Goal: Task Accomplishment & Management: Manage account settings

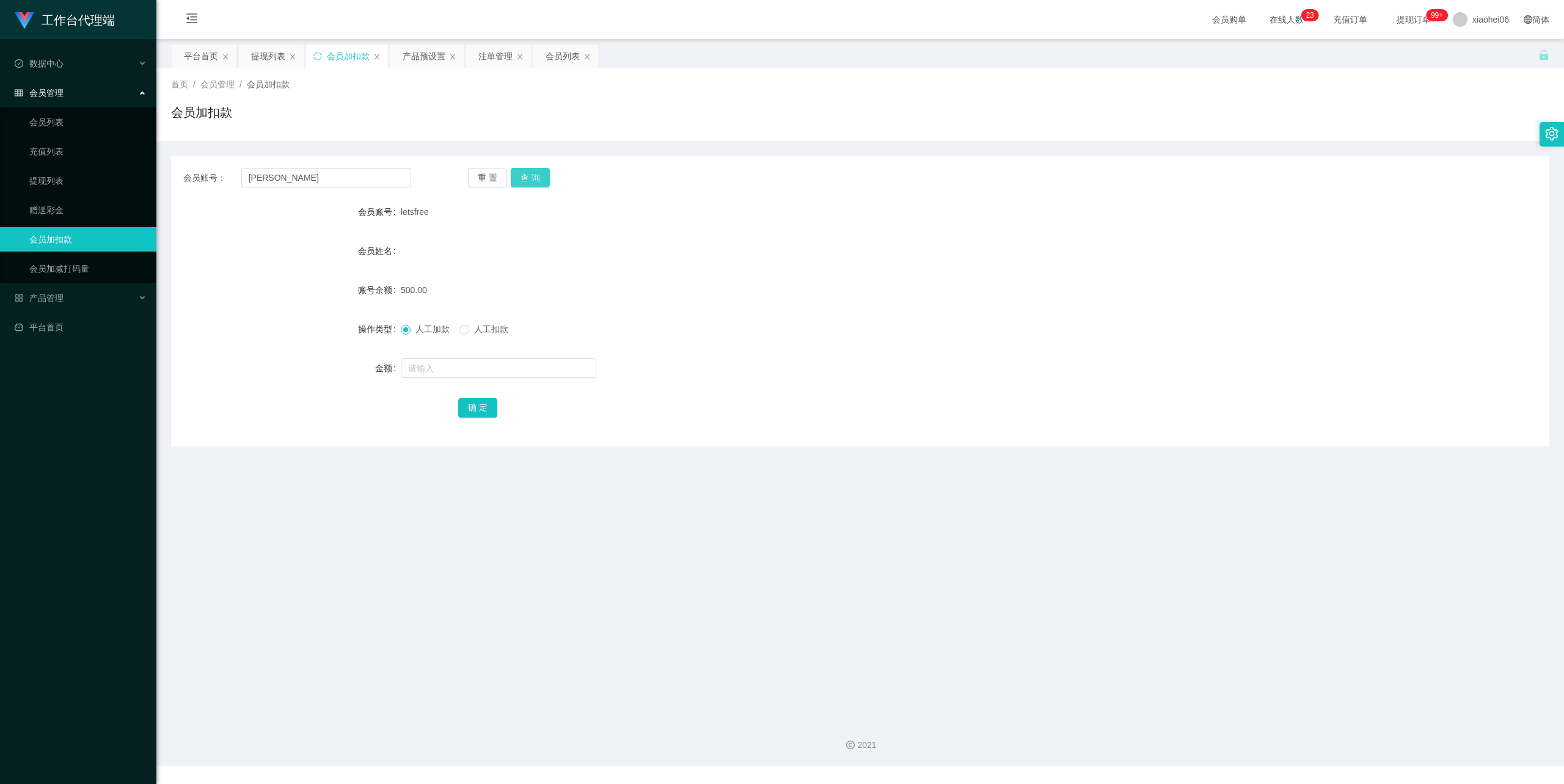
type input "[PERSON_NAME]"
click at [527, 176] on button "查 询" at bounding box center [530, 177] width 39 height 19
click at [440, 364] on input "text" at bounding box center [498, 368] width 195 height 19
type input "100"
click at [455, 409] on div "确 定" at bounding box center [860, 407] width 1378 height 24
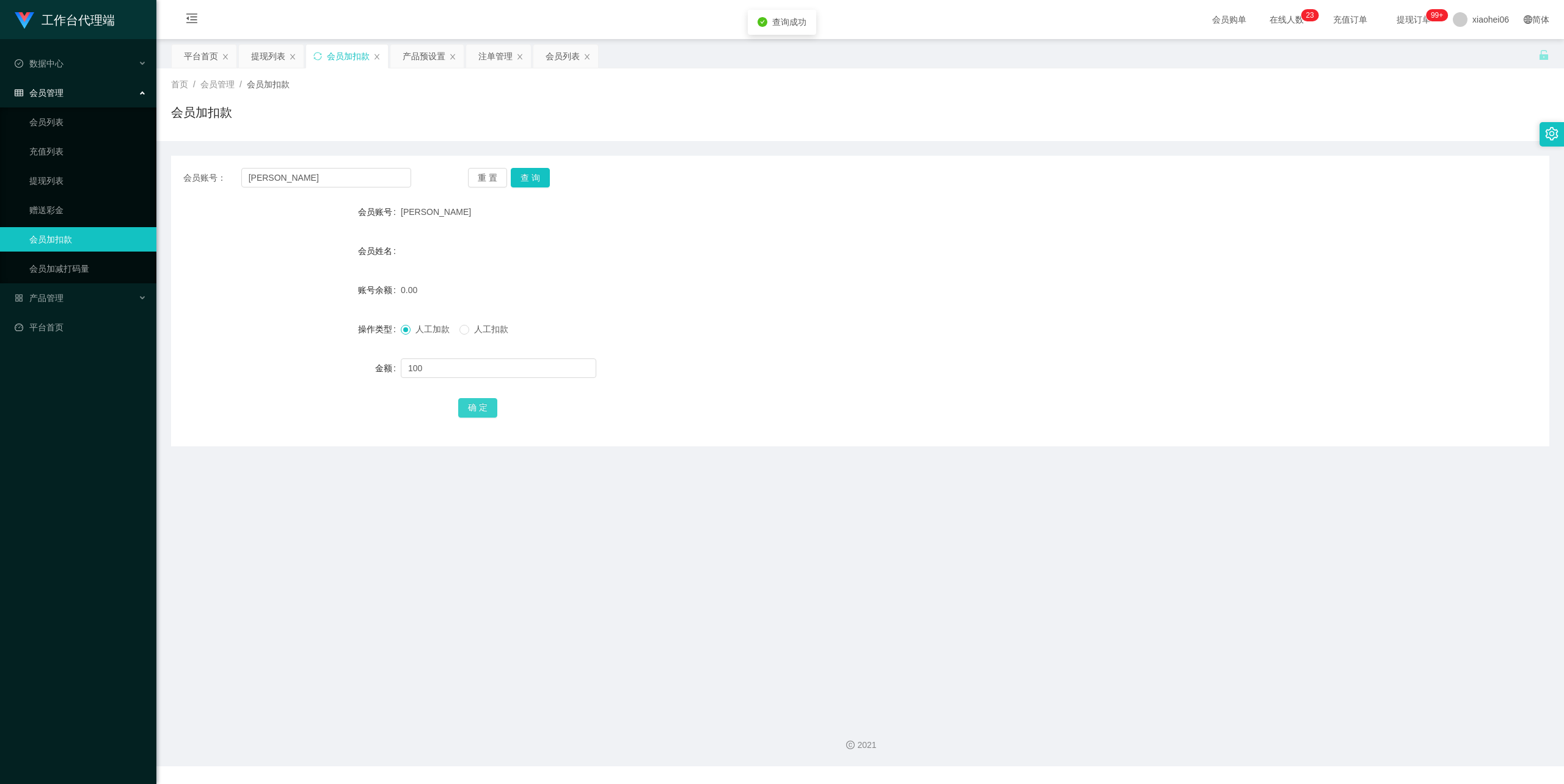
drag, startPoint x: 479, startPoint y: 409, endPoint x: 640, endPoint y: 295, distance: 197.3
click at [479, 409] on button "确 定" at bounding box center [478, 408] width 39 height 19
click at [948, 239] on div at bounding box center [803, 239] width 804 height 1
drag, startPoint x: 296, startPoint y: 183, endPoint x: 167, endPoint y: 191, distance: 129.2
click at [169, 191] on main "关闭左侧 关闭右侧 关闭其它 刷新页面 平台首页 提现列表 会员加扣款 产品预设置 注单管理 会员列表 首页 / 会员管理 / 会员加扣款 / 会员加扣款 会…" at bounding box center [860, 374] width 1408 height 671
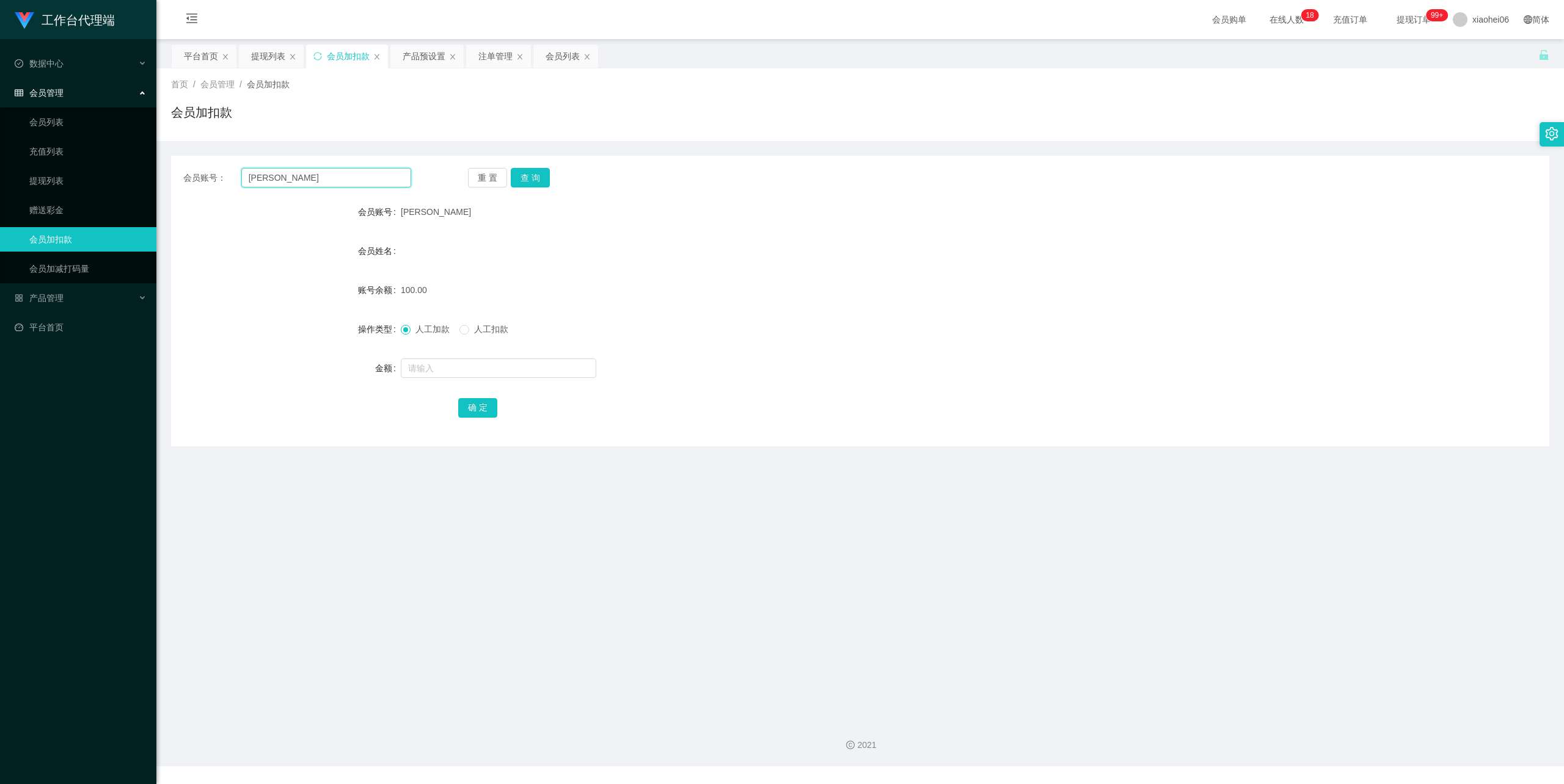
paste input "Nothuman"
type input "Nothuman"
click at [534, 176] on button "查 询" at bounding box center [530, 177] width 39 height 19
click at [472, 370] on input "text" at bounding box center [498, 368] width 195 height 19
type input "100"
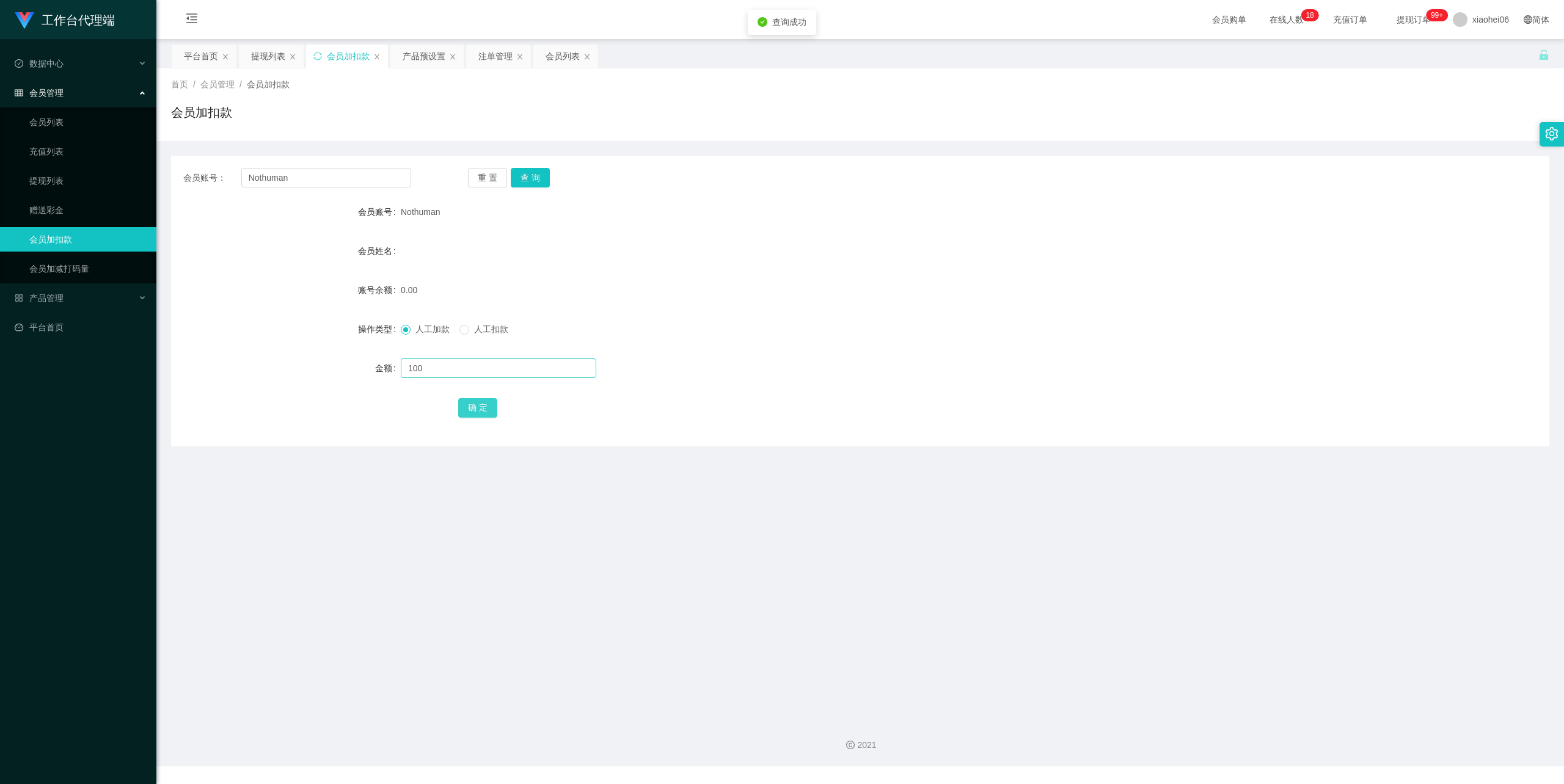
drag, startPoint x: 486, startPoint y: 407, endPoint x: 513, endPoint y: 370, distance: 45.8
click at [486, 407] on button "确 定" at bounding box center [478, 408] width 39 height 19
click at [427, 57] on div "产品预设置" at bounding box center [424, 56] width 43 height 23
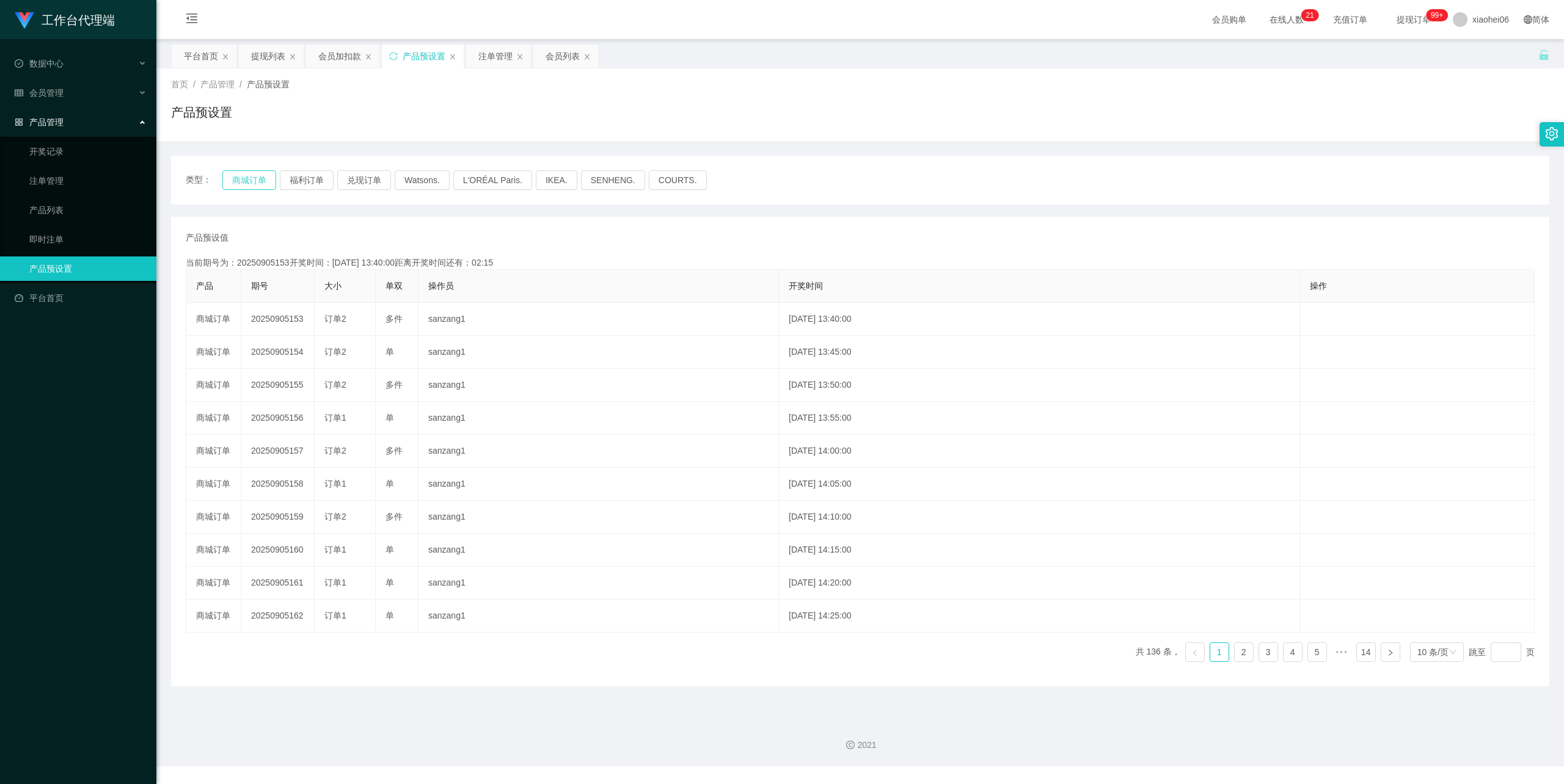
click at [241, 177] on button "商城订单" at bounding box center [249, 179] width 54 height 19
click at [471, 204] on div "类型： 商城订单 福利订单 兑现订单 Watsons. L'ORÉAL Paris. IKEA. SENHENG. COURTS." at bounding box center [860, 180] width 1378 height 49
click at [831, 141] on div "类型： 商城订单 福利订单 兑现订单 Watsons. L'ORÉAL Paris. IKEA. SENHENG. COURTS. 产品预设值 添加期号 当前…" at bounding box center [860, 414] width 1378 height 545
click at [1041, 111] on div "产品预设置" at bounding box center [860, 117] width 1378 height 28
drag, startPoint x: 1047, startPoint y: 70, endPoint x: 1129, endPoint y: 34, distance: 89.6
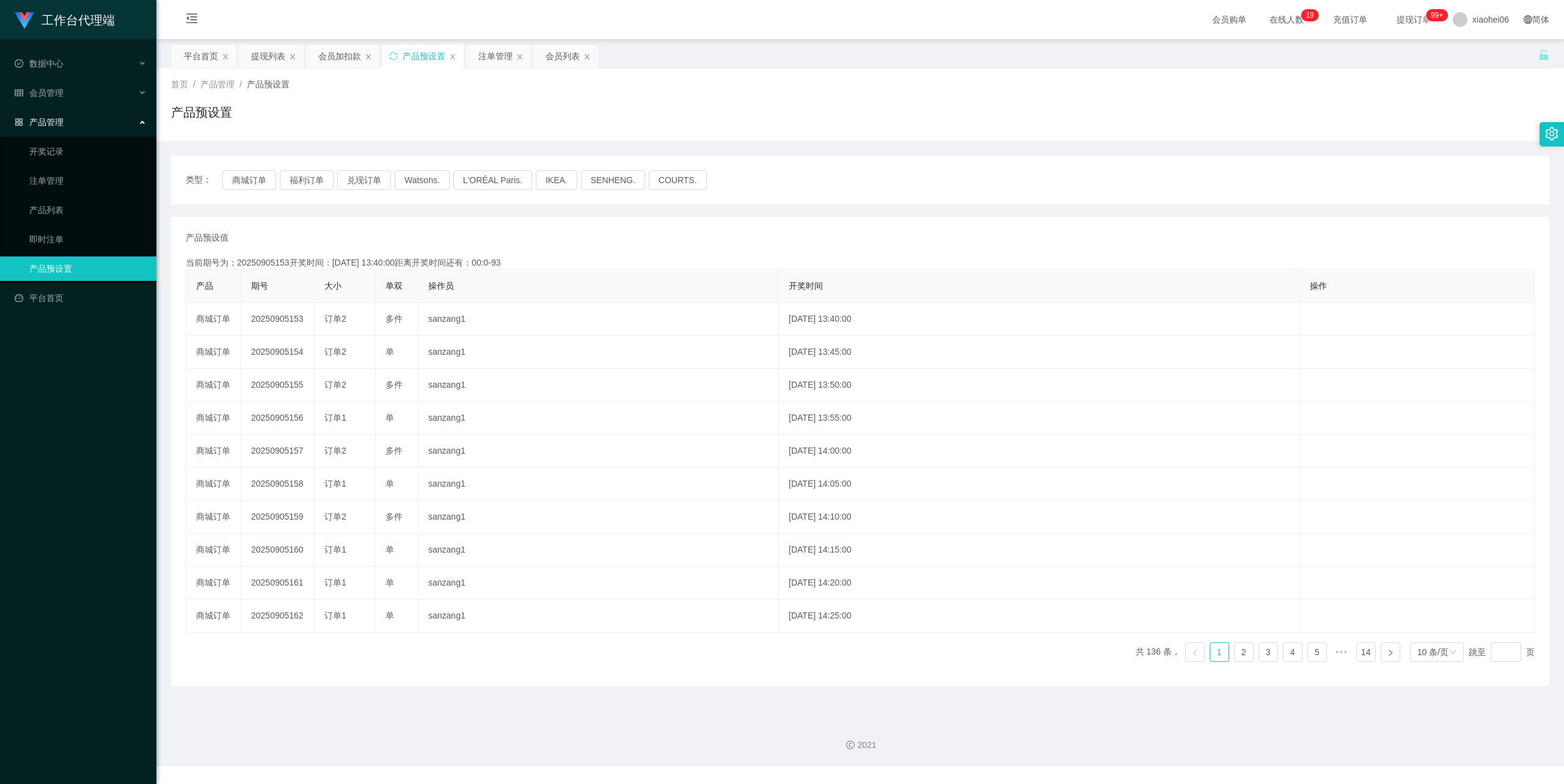
click at [1049, 70] on div "首页 / 产品管理 / 产品预设置 / 产品预设置" at bounding box center [860, 104] width 1408 height 73
click at [342, 54] on div "会员加扣款" at bounding box center [339, 56] width 43 height 23
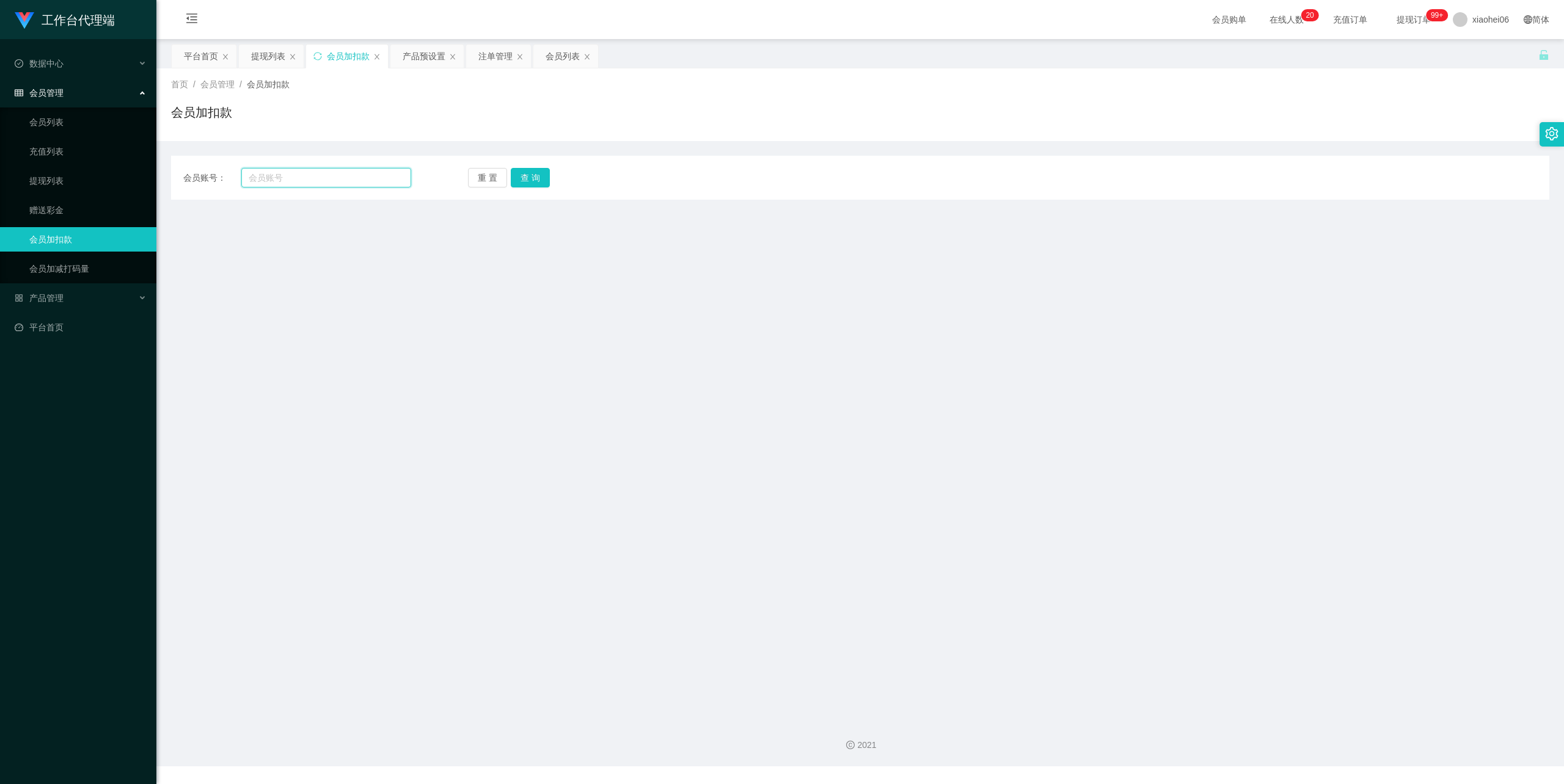
click at [295, 179] on input "text" at bounding box center [326, 177] width 170 height 19
type input "M"
click at [531, 179] on button "查 询" at bounding box center [530, 177] width 39 height 19
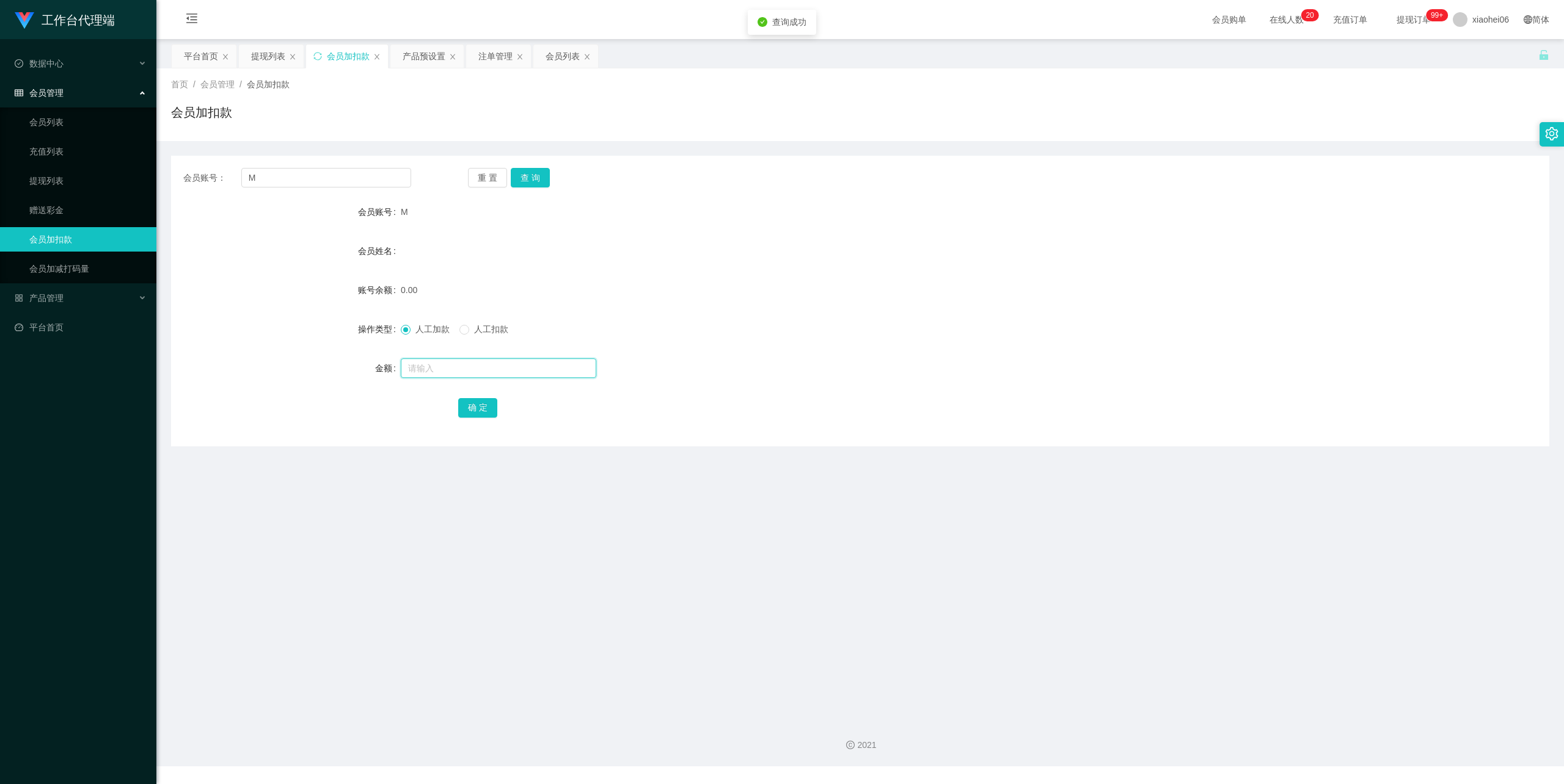
click at [433, 359] on input "text" at bounding box center [498, 368] width 195 height 19
type input "100"
click at [490, 403] on button "确 定" at bounding box center [478, 408] width 39 height 19
drag, startPoint x: 873, startPoint y: 235, endPoint x: 907, endPoint y: 190, distance: 56.4
click at [907, 190] on div "会员账号： M 重 置 查 询 会员账号 M 会员姓名 账号余额 100.00 操作类型 人工加款 人工扣款 金额 确 定" at bounding box center [860, 300] width 1378 height 290
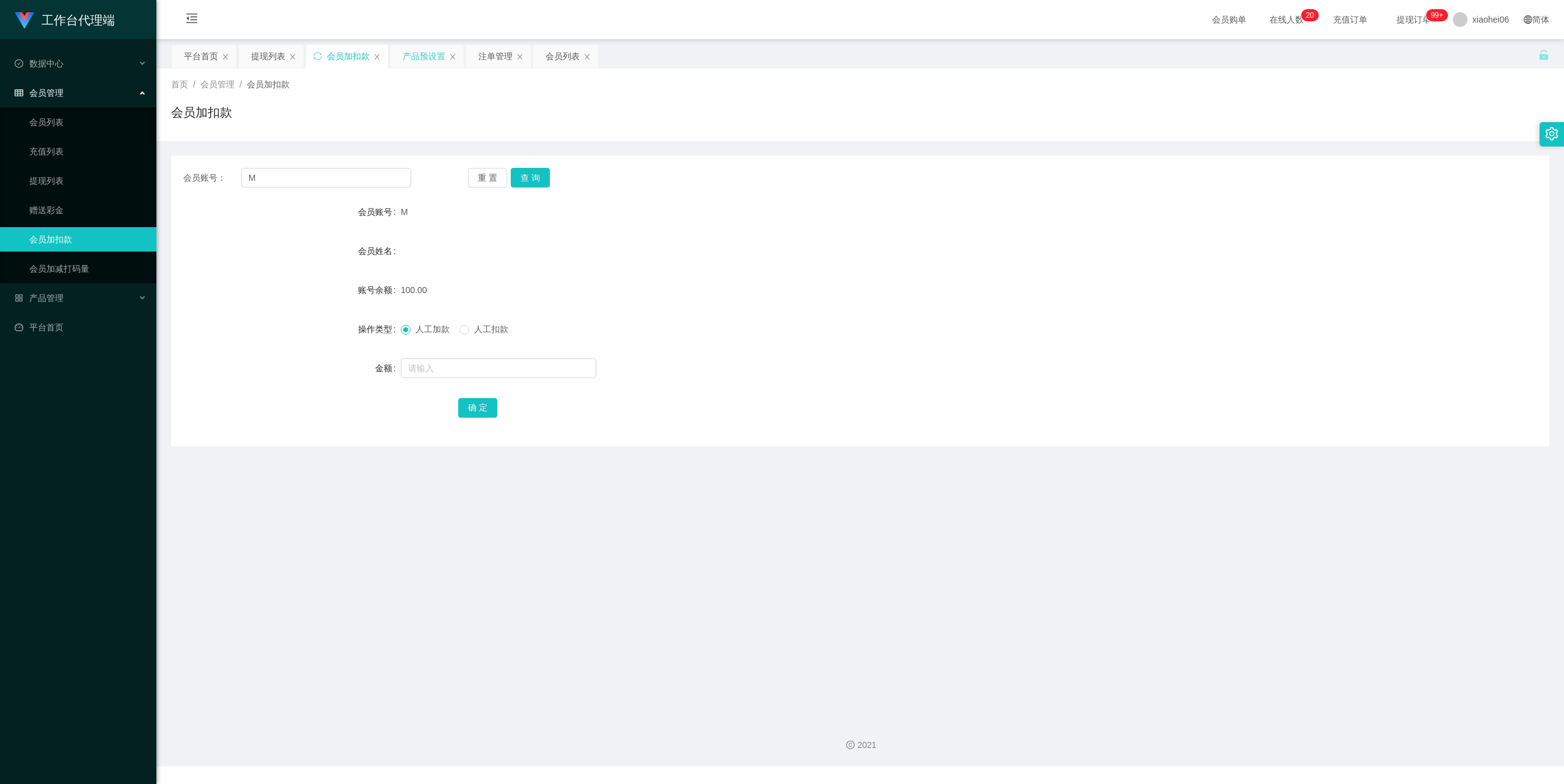
click at [429, 54] on div "产品预设置" at bounding box center [424, 56] width 43 height 23
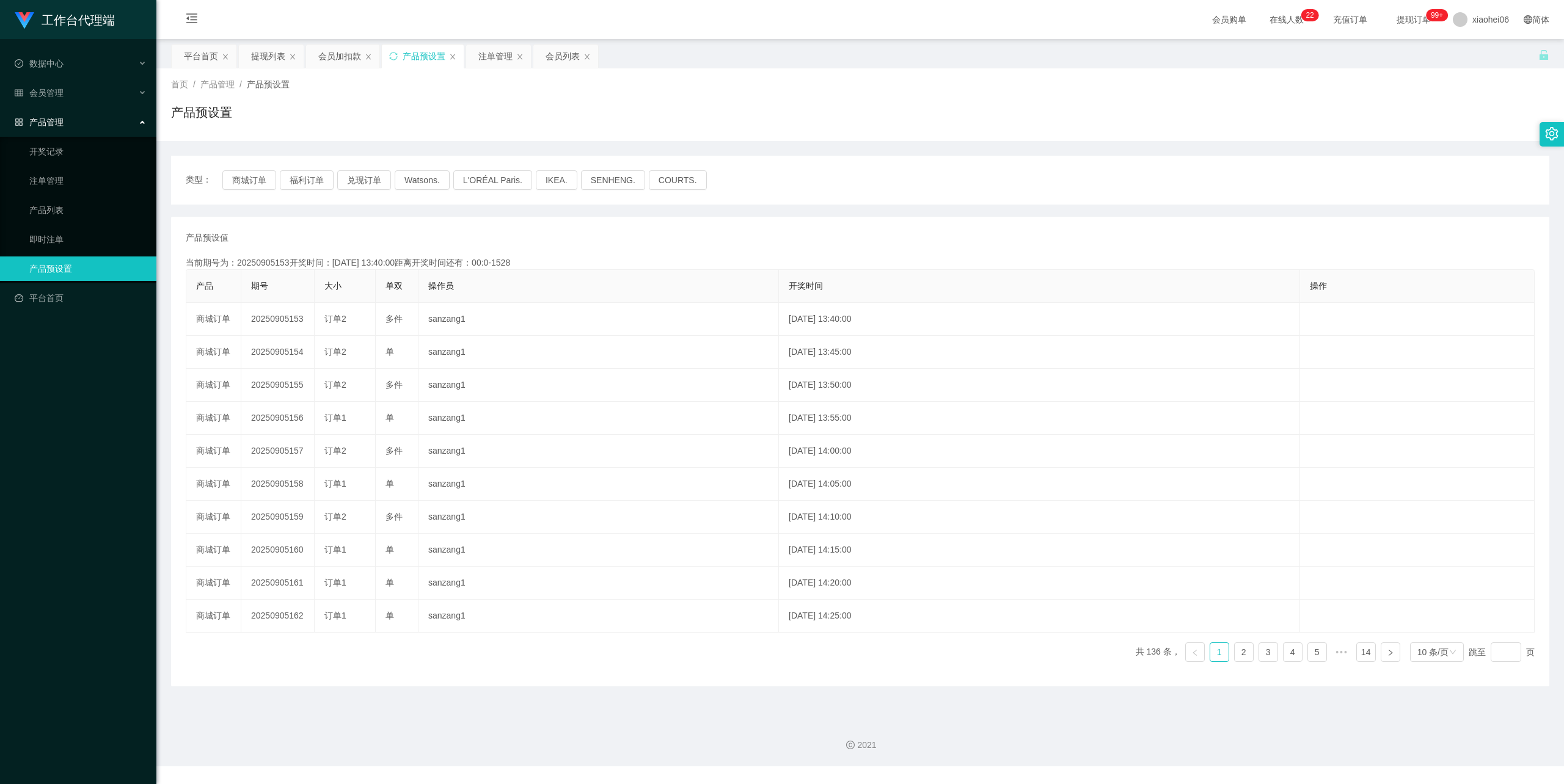
click at [515, 223] on div "产品预设值 添加期号 当前期号为：20250905153开奖时间：2025-09-05 13:40:00距离开奖时间还有：00:0-1528 产品 期号 大小…" at bounding box center [860, 452] width 1378 height 470
click at [253, 172] on button "商城订单" at bounding box center [249, 179] width 54 height 19
type button "k3wph"
click at [495, 57] on div "注单管理" at bounding box center [495, 56] width 34 height 23
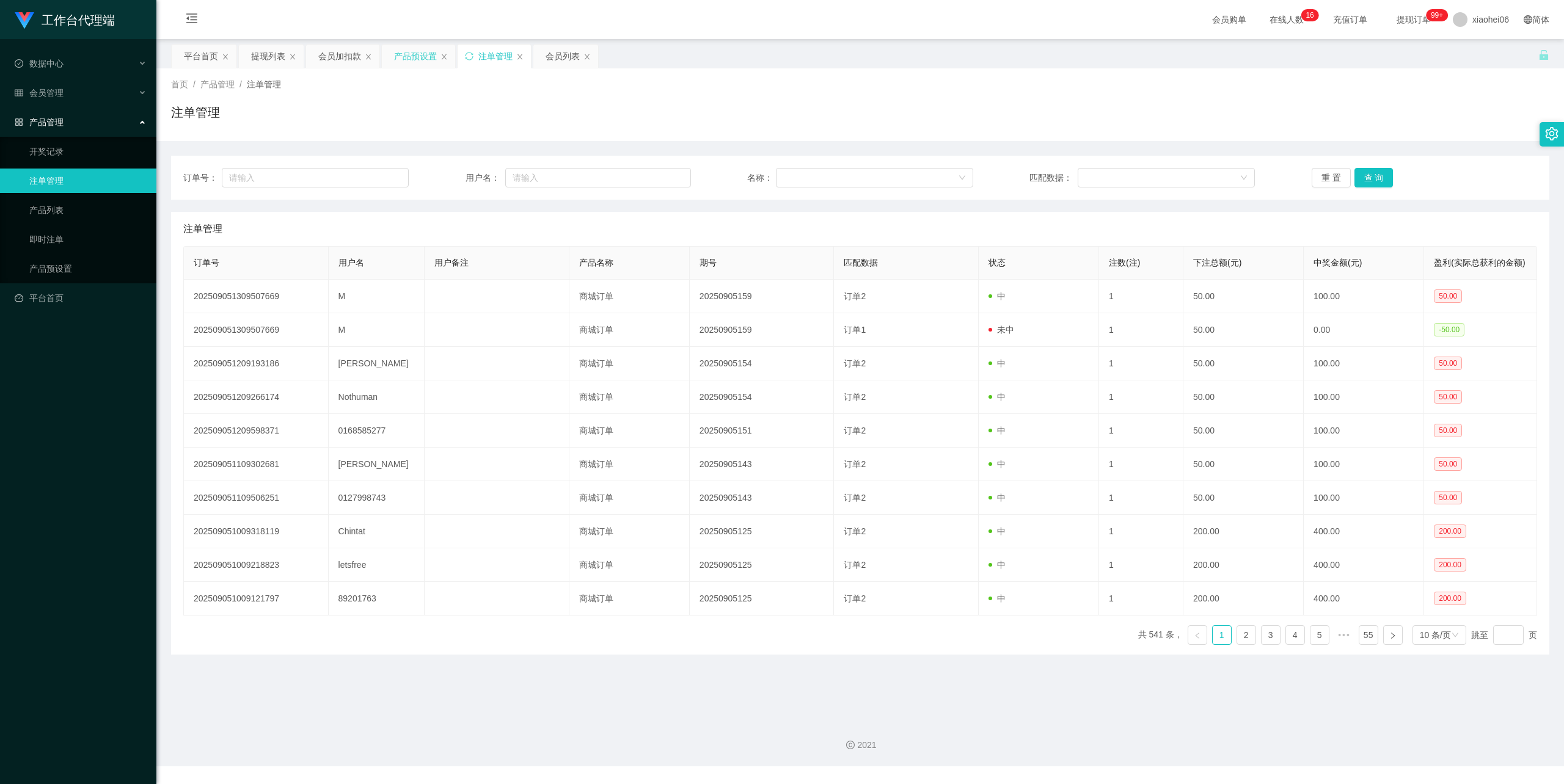
click at [415, 54] on div "产品预设置" at bounding box center [415, 56] width 43 height 23
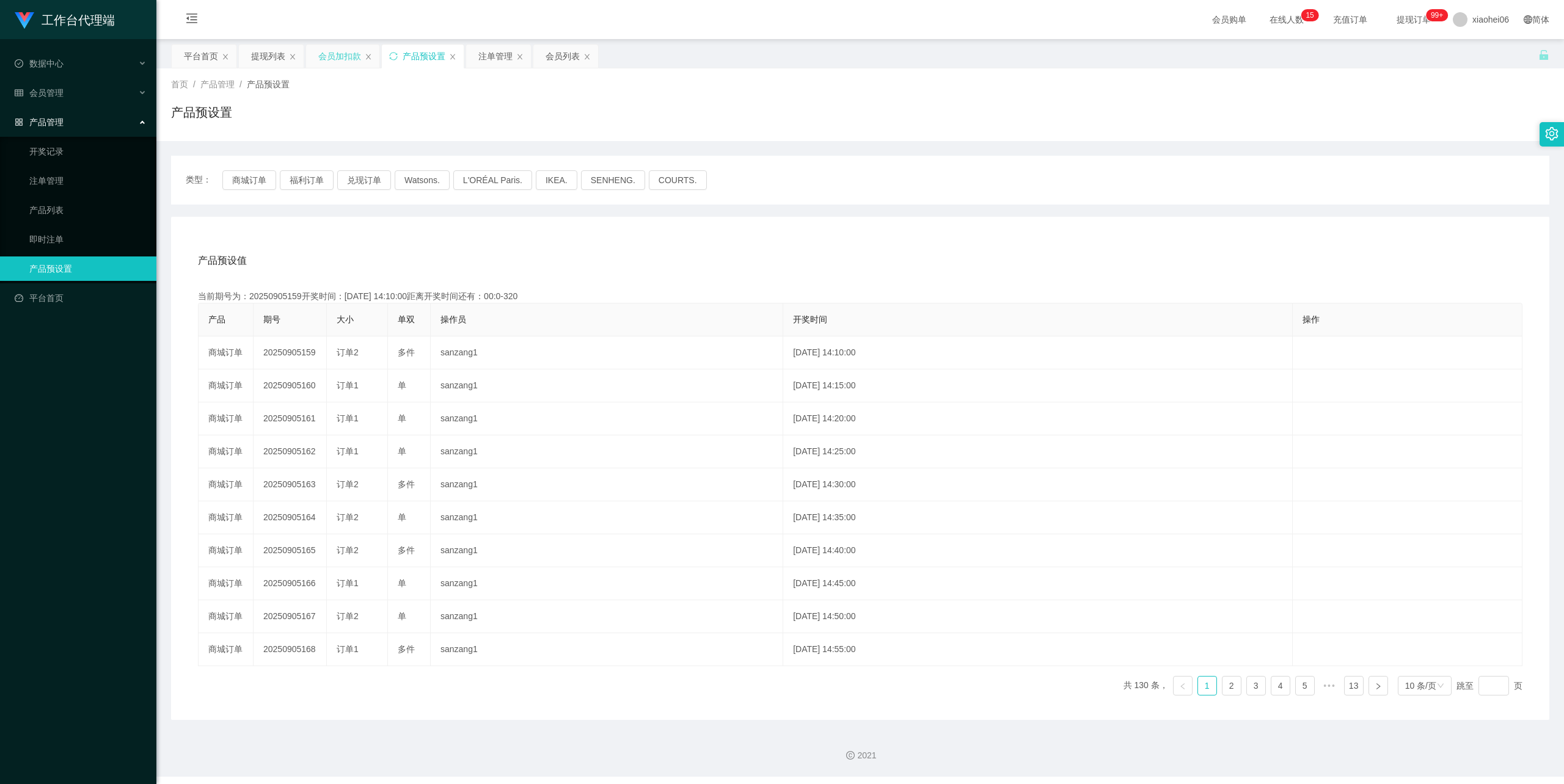
click at [327, 53] on div "会员加扣款" at bounding box center [339, 56] width 43 height 23
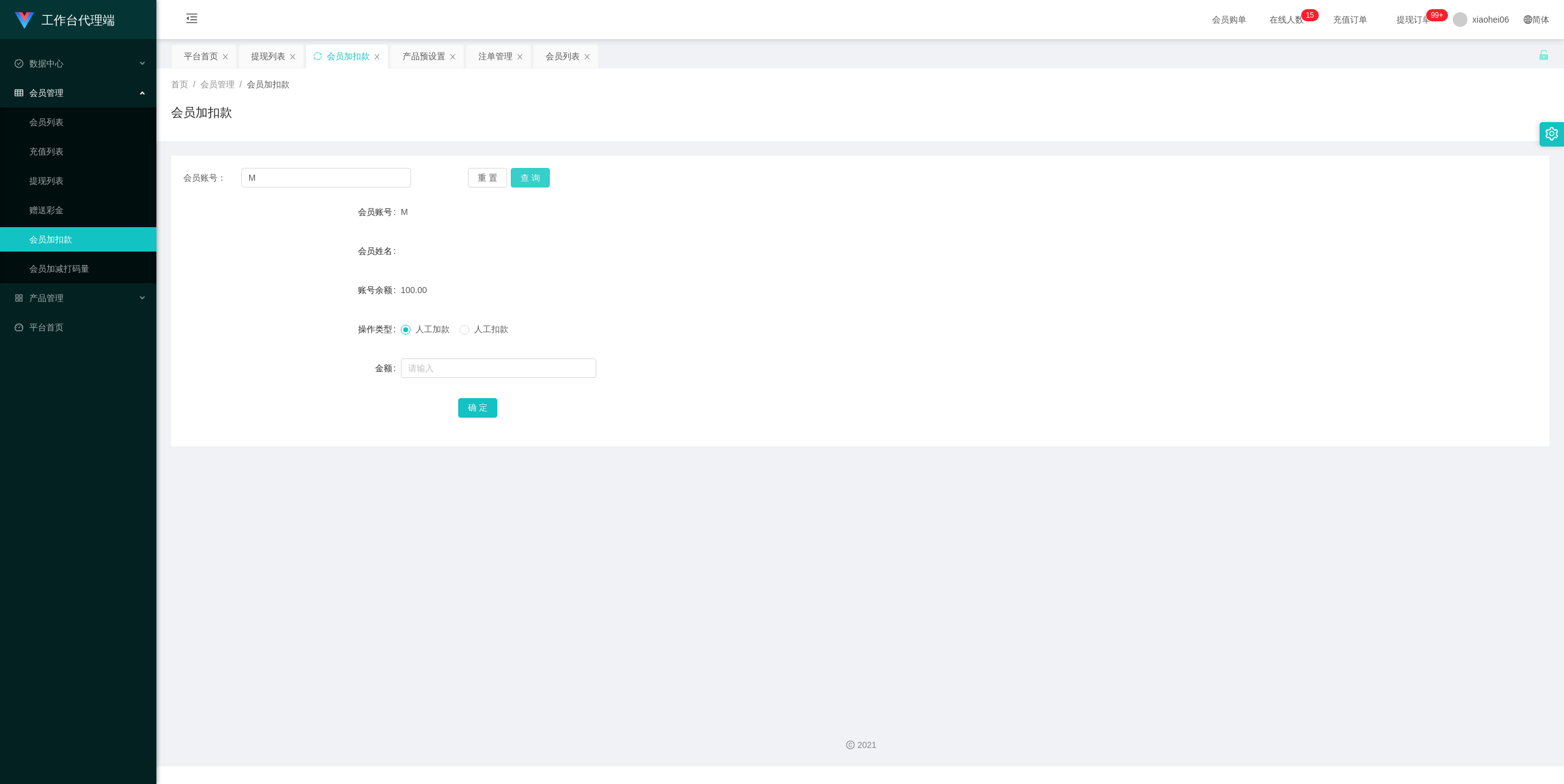
click at [524, 177] on button "查 询" at bounding box center [530, 177] width 39 height 19
click at [492, 325] on span "人工扣款" at bounding box center [491, 329] width 44 height 10
click at [483, 365] on input "text" at bounding box center [498, 368] width 195 height 19
type input "50"
drag, startPoint x: 490, startPoint y: 408, endPoint x: 496, endPoint y: 379, distance: 29.6
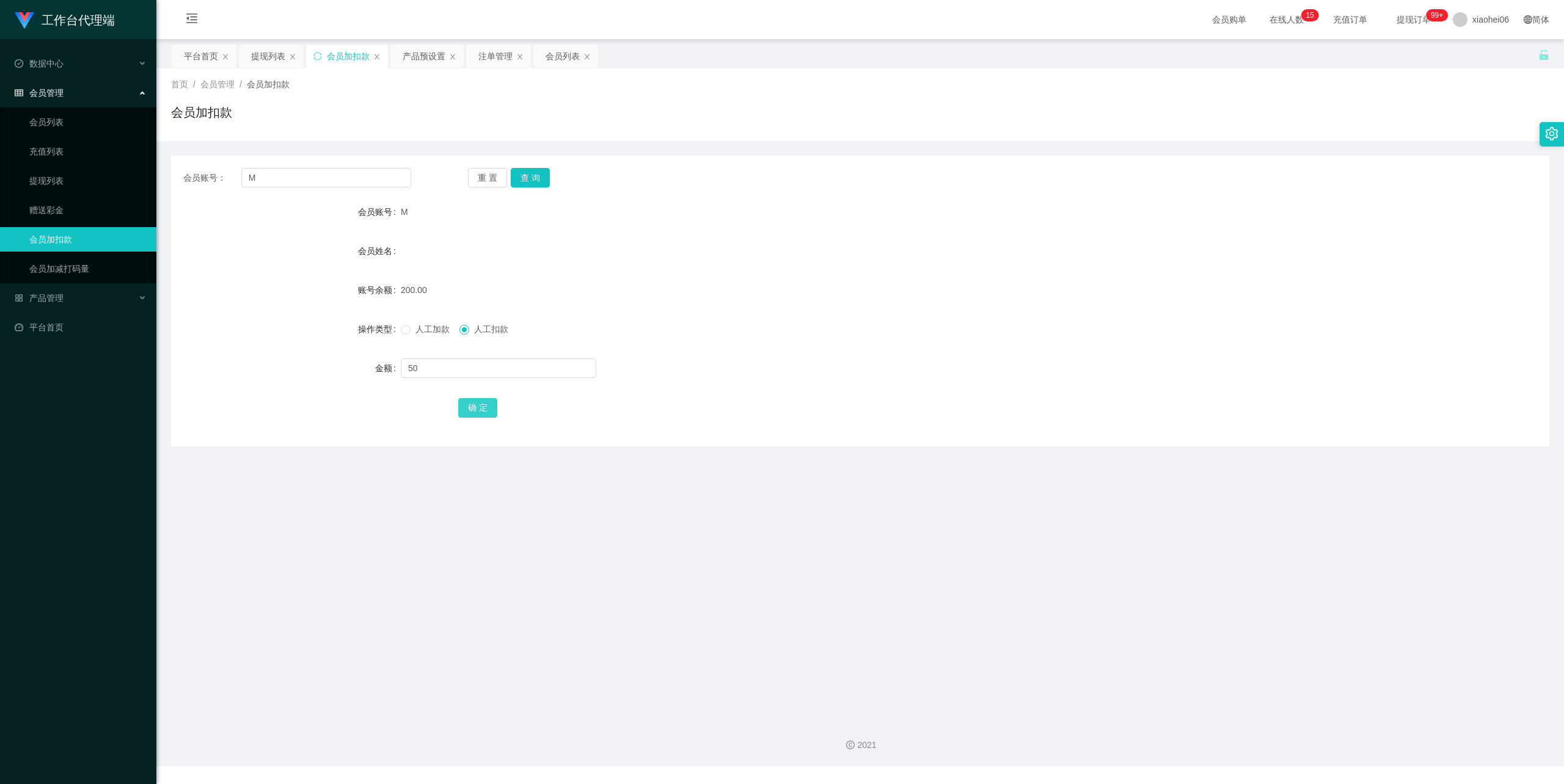
click at [489, 408] on button "确 定" at bounding box center [478, 408] width 39 height 19
drag, startPoint x: 880, startPoint y: 248, endPoint x: 941, endPoint y: 205, distance: 74.6
click at [880, 246] on div "会员姓名" at bounding box center [860, 251] width 1378 height 24
drag, startPoint x: 287, startPoint y: 182, endPoint x: 220, endPoint y: 174, distance: 67.5
click at [220, 174] on div "会员账号： M" at bounding box center [297, 177] width 228 height 19
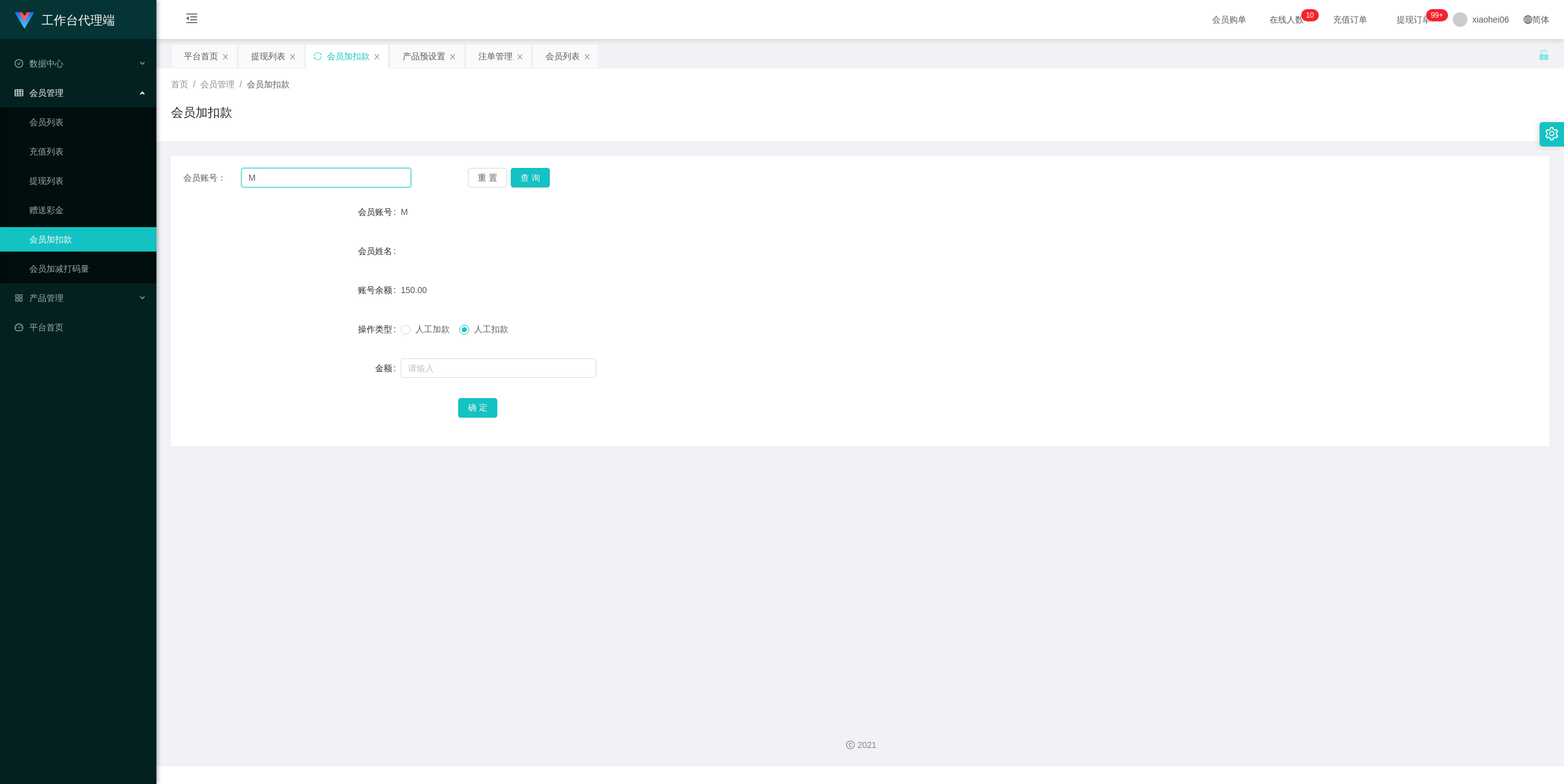
type input "d"
type input "s"
type input "feiji001"
click at [541, 179] on button "查 询" at bounding box center [530, 177] width 39 height 19
click at [660, 275] on form "会员账号 feiji001 会员姓名 账号余额 0.00 操作类型 人工加款 人工扣款 金额 确 定" at bounding box center [860, 309] width 1378 height 220
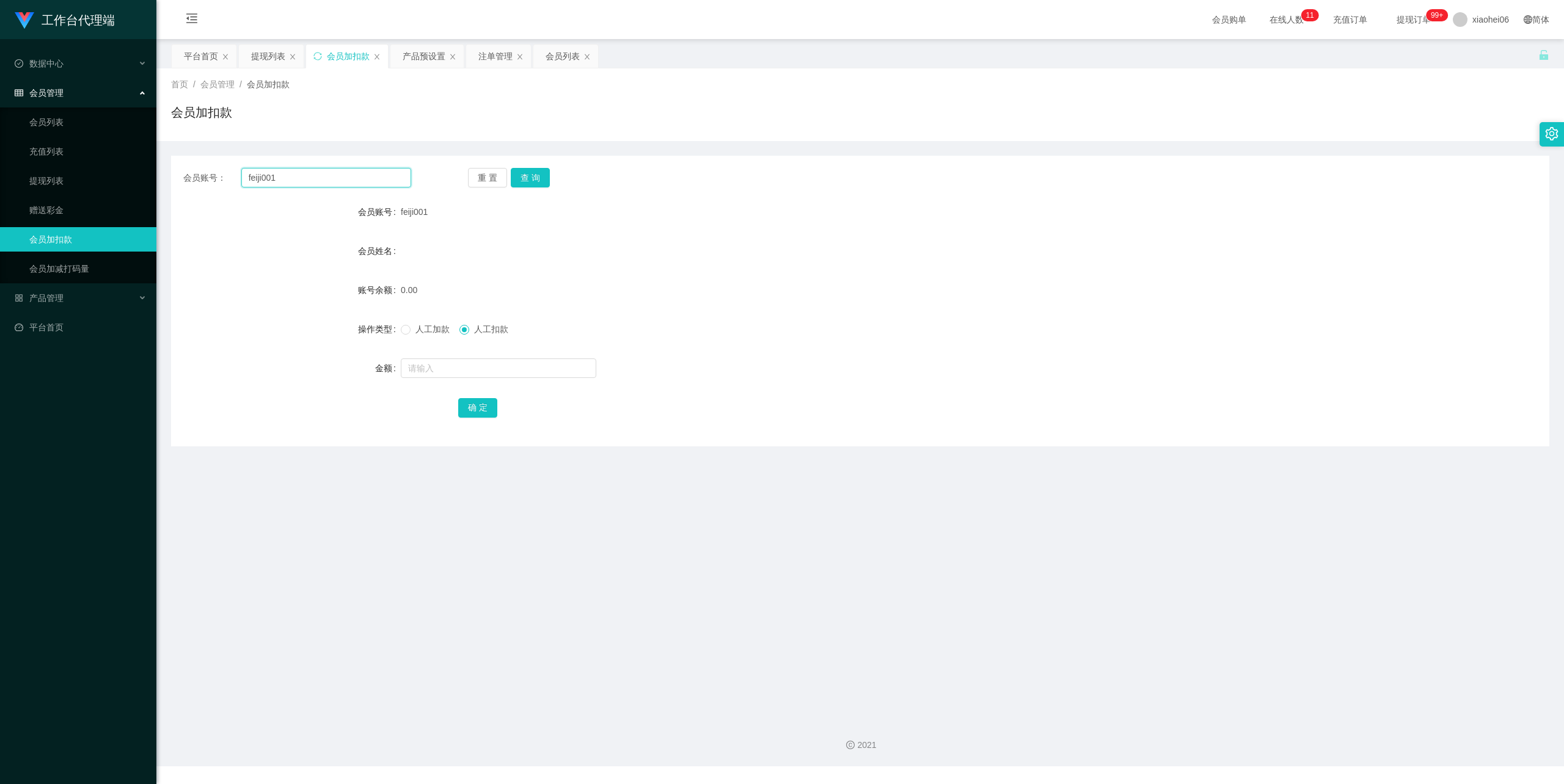
drag, startPoint x: 286, startPoint y: 183, endPoint x: 412, endPoint y: 174, distance: 126.3
click at [114, 184] on section "工作台代理端 数据中心 会员管理 会员列表 充值列表 提现列表 赠送彩金 会员加扣款 会员加减打码量 产品管理 开奖记录 注单管理 产品列表 即时注单 产品预…" at bounding box center [782, 383] width 1564 height 767
paste input "Pan"
type input "Pan"
click at [511, 171] on button "查 询" at bounding box center [530, 177] width 39 height 19
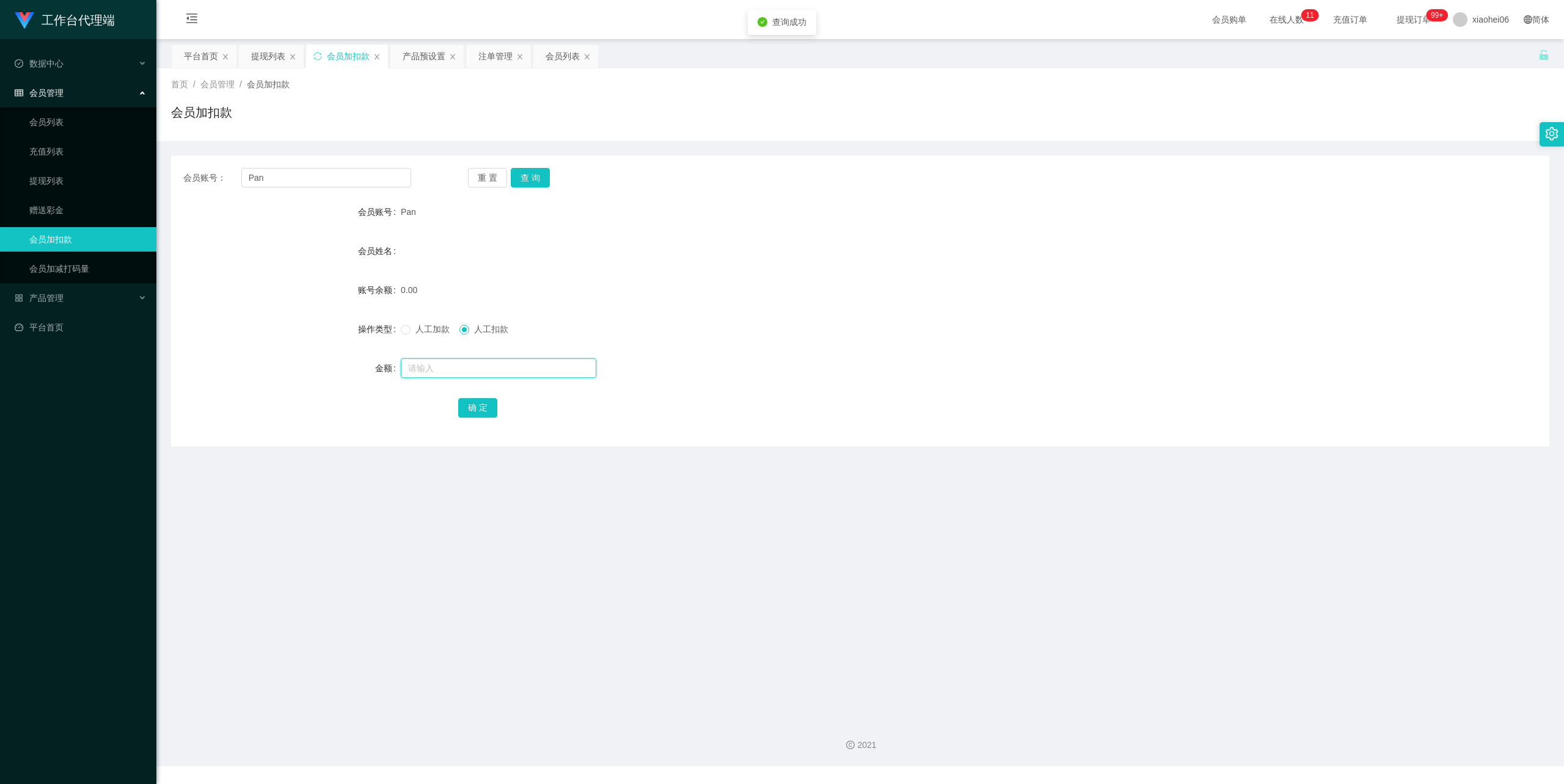
drag, startPoint x: 446, startPoint y: 367, endPoint x: 437, endPoint y: 339, distance: 29.4
click at [446, 367] on input "text" at bounding box center [498, 368] width 195 height 19
click at [419, 321] on div "人工加款 人工扣款" at bounding box center [803, 329] width 804 height 24
click at [433, 323] on label "人工加款" at bounding box center [427, 329] width 54 height 13
click at [427, 362] on input "text" at bounding box center [498, 368] width 195 height 19
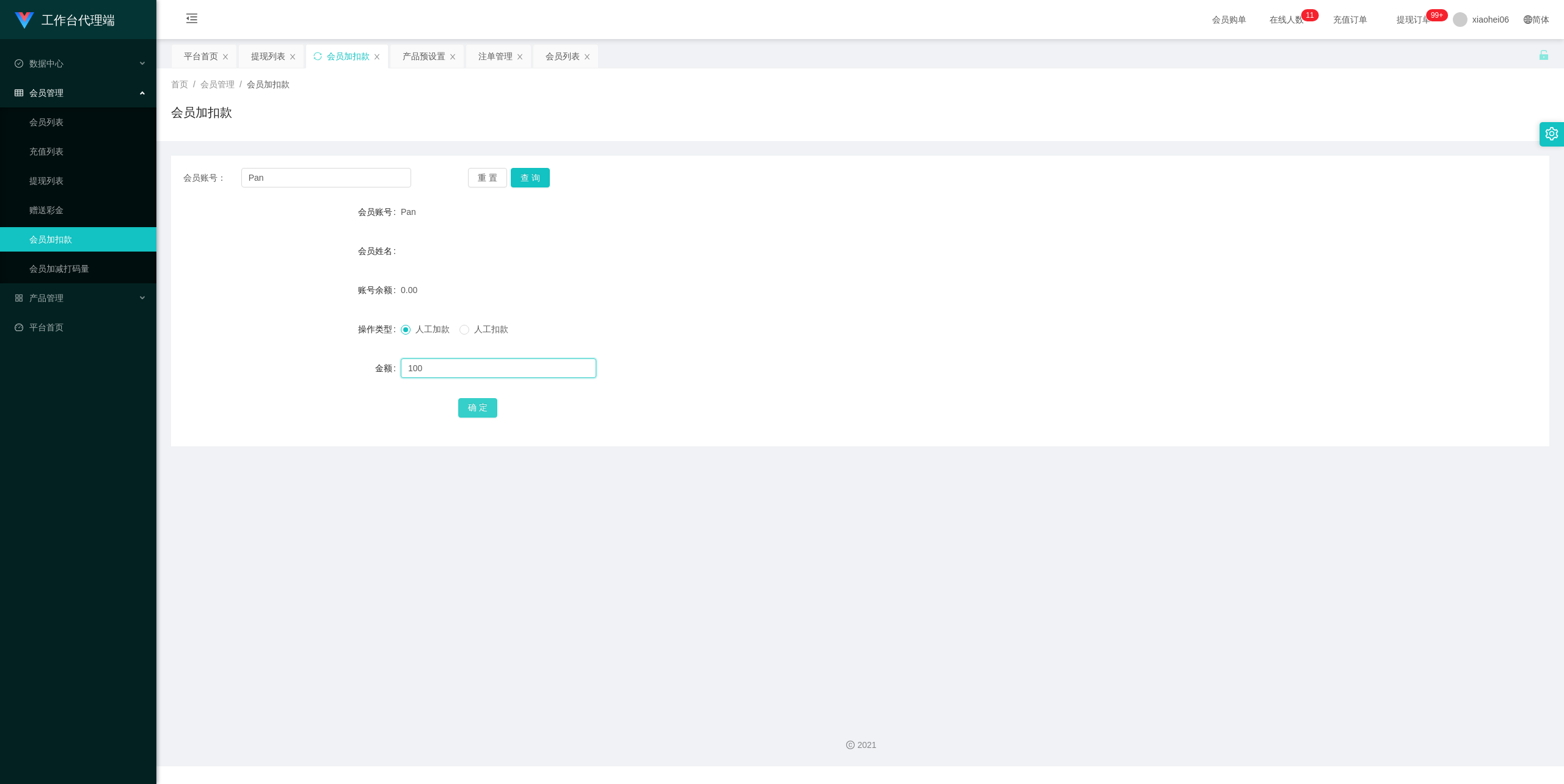
type input "100"
click at [486, 411] on button "确 定" at bounding box center [478, 408] width 39 height 19
drag, startPoint x: 1081, startPoint y: 292, endPoint x: 1288, endPoint y: 188, distance: 231.7
click at [1090, 285] on div "100.00" at bounding box center [803, 290] width 804 height 24
drag, startPoint x: 311, startPoint y: 179, endPoint x: 187, endPoint y: 181, distance: 124.0
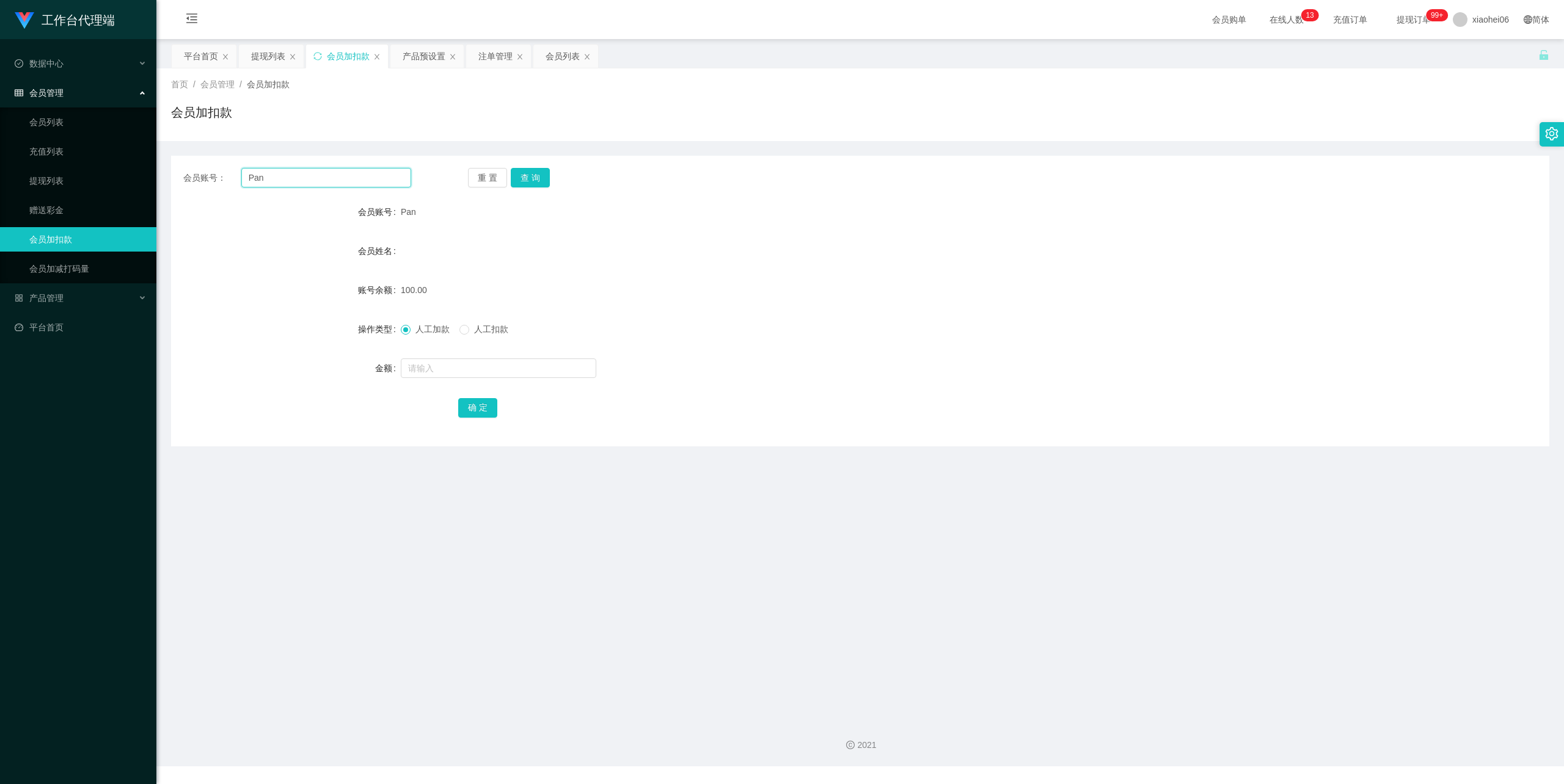
click at [169, 179] on main "关闭左侧 关闭右侧 关闭其它 刷新页面 平台首页 提现列表 会员加扣款 产品预设置 注单管理 会员列表 首页 / 会员管理 / 会员加扣款 / 会员加扣款 会…" at bounding box center [860, 374] width 1408 height 671
type input "M"
drag, startPoint x: 538, startPoint y: 174, endPoint x: 538, endPoint y: 184, distance: 10.0
click at [538, 174] on button "查 询" at bounding box center [530, 177] width 39 height 19
click at [501, 369] on input "text" at bounding box center [498, 368] width 195 height 19
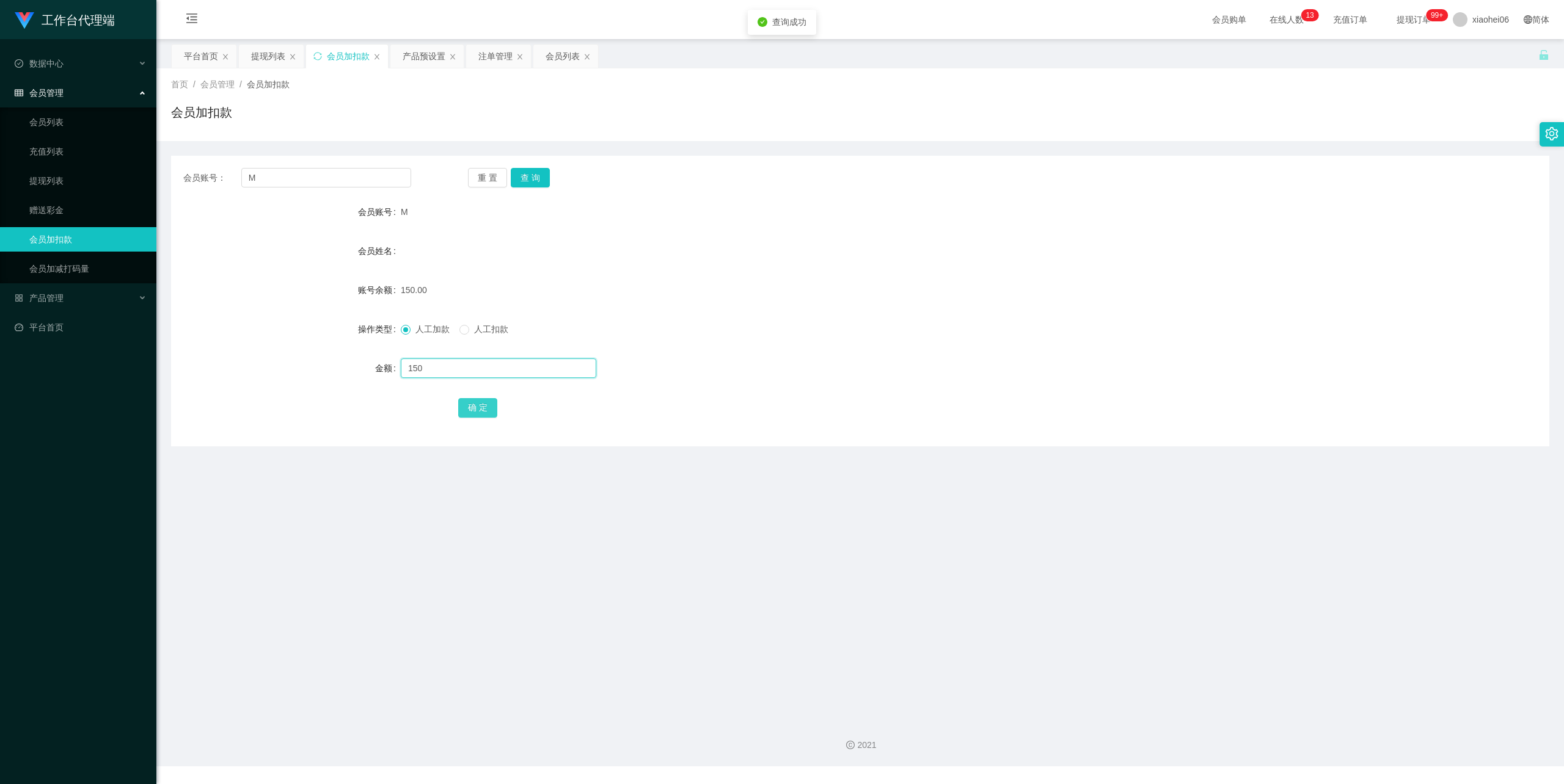
type input "150"
click at [484, 406] on button "确 定" at bounding box center [478, 408] width 39 height 19
drag, startPoint x: 975, startPoint y: 226, endPoint x: 1196, endPoint y: 84, distance: 262.7
click at [979, 223] on form "会员账号 M 会员姓名 账号余额 300.00 操作类型 人工加款 人工扣款 金额 确 定" at bounding box center [860, 309] width 1378 height 220
click at [414, 58] on div "产品预设置" at bounding box center [424, 56] width 43 height 23
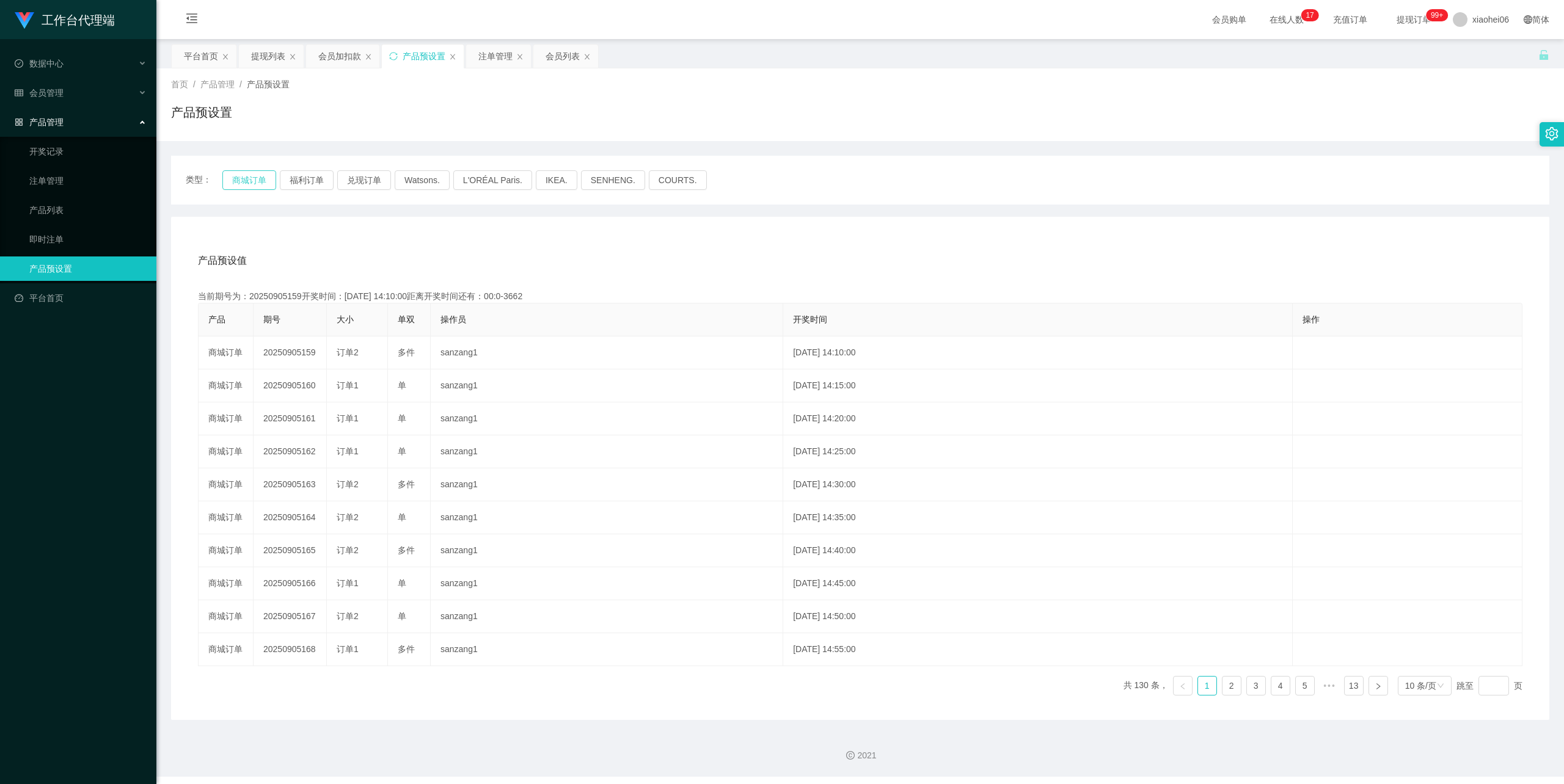
click at [252, 174] on button "商城订单" at bounding box center [249, 179] width 54 height 19
click at [525, 230] on div "产品预设值 添加期号 当前期号为：20250905172开奖时间：2025-09-05 15:15:00距离开奖时间还有： 产品 期号 大小 单双 操作员 开…" at bounding box center [860, 468] width 1378 height 503
click at [373, 238] on div "产品预设值 添加期号 当前期号为：20250905172开奖时间：2025-09-05 15:15:00距离开奖时间还有：00:0-644 产品 期号 大小 …" at bounding box center [860, 468] width 1378 height 503
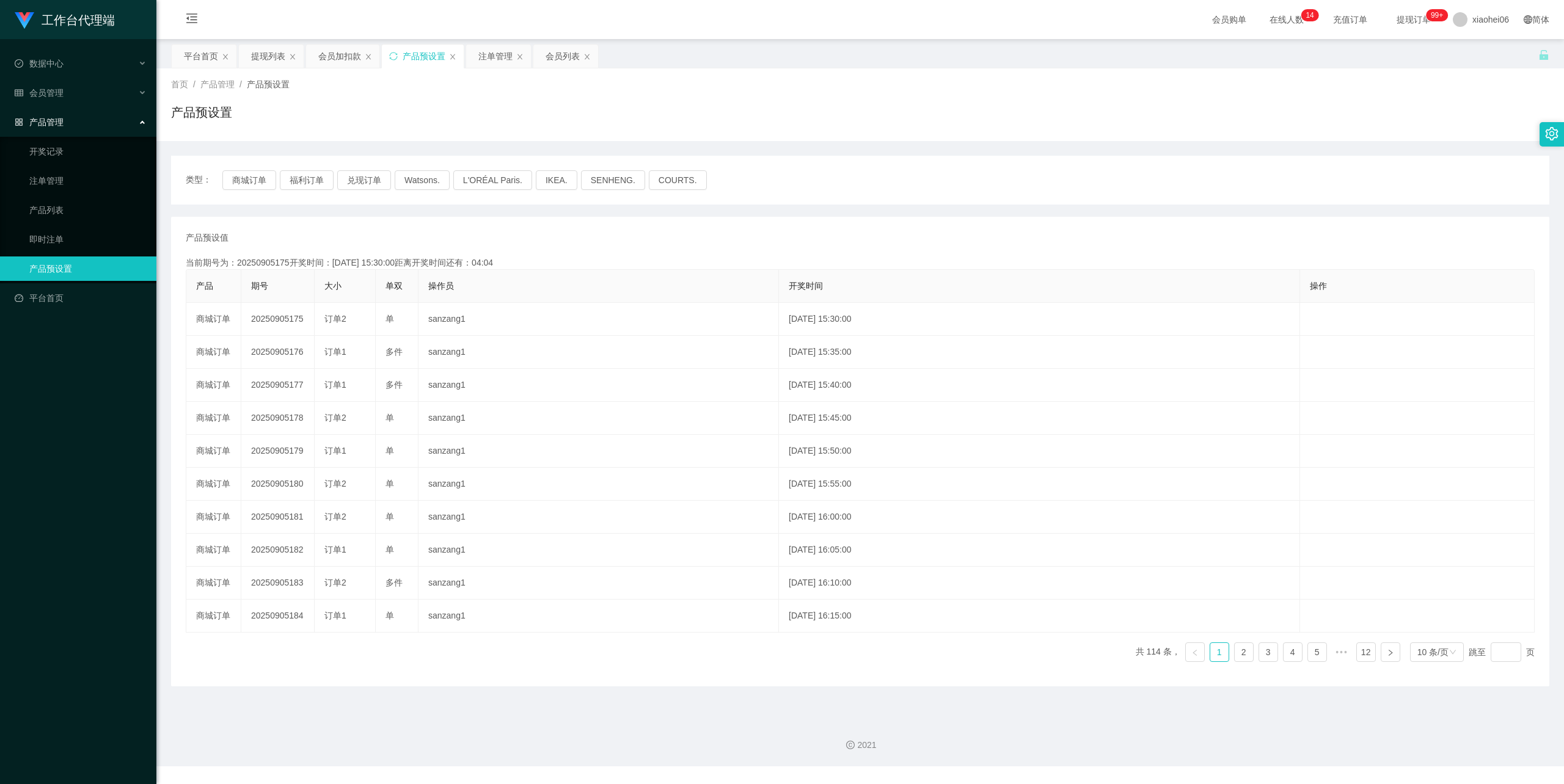
click at [1111, 69] on div "首页 / 产品管理 / 产品预设置 / 产品预设置" at bounding box center [860, 104] width 1408 height 73
drag, startPoint x: 335, startPoint y: 55, endPoint x: 345, endPoint y: 55, distance: 10.0
click at [335, 54] on div "会员加扣款" at bounding box center [339, 56] width 43 height 23
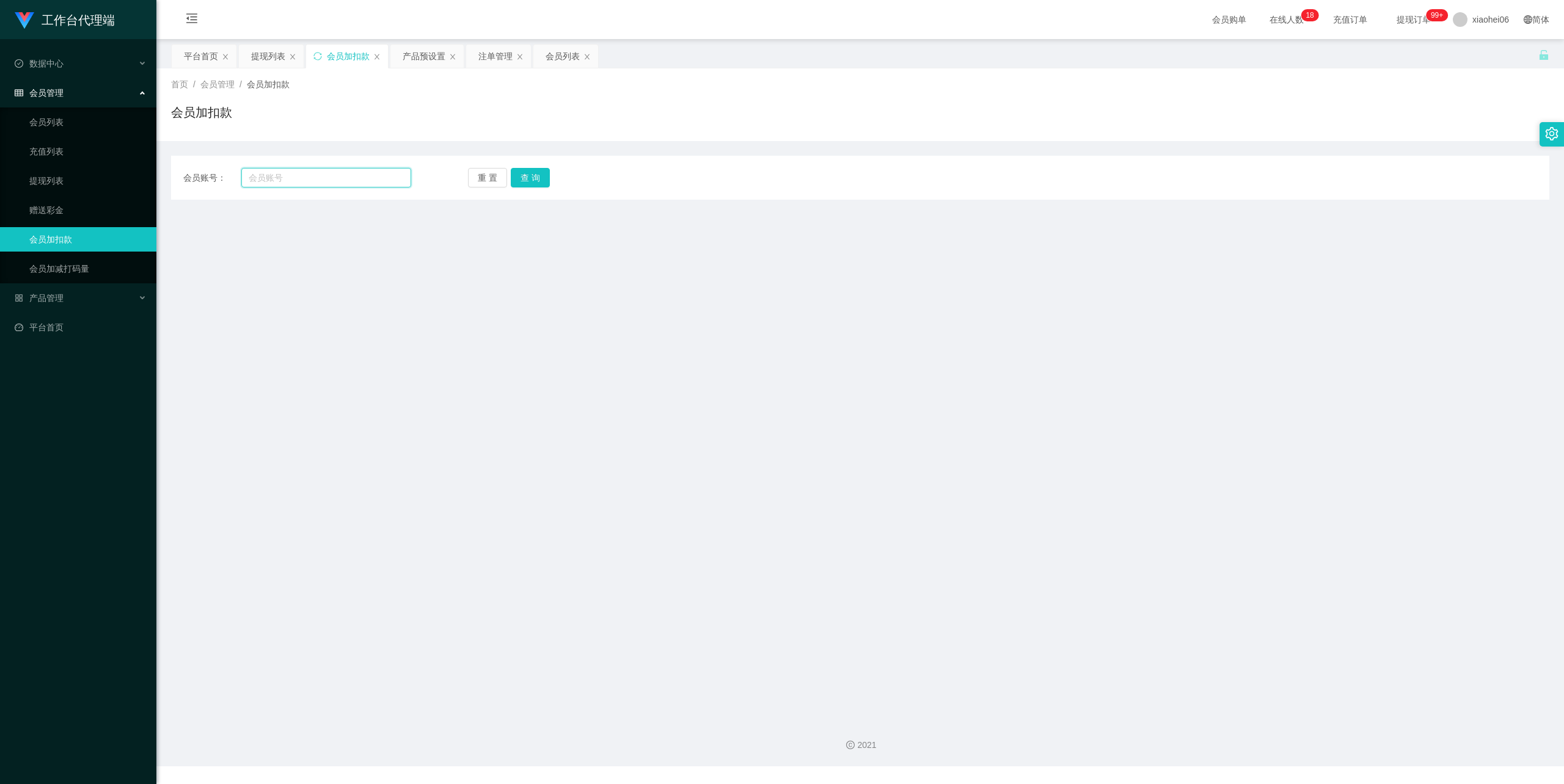
click at [331, 174] on input "text" at bounding box center [326, 177] width 170 height 19
paste input "Pan"
type input "Pan"
click at [523, 169] on button "查 询" at bounding box center [530, 177] width 39 height 19
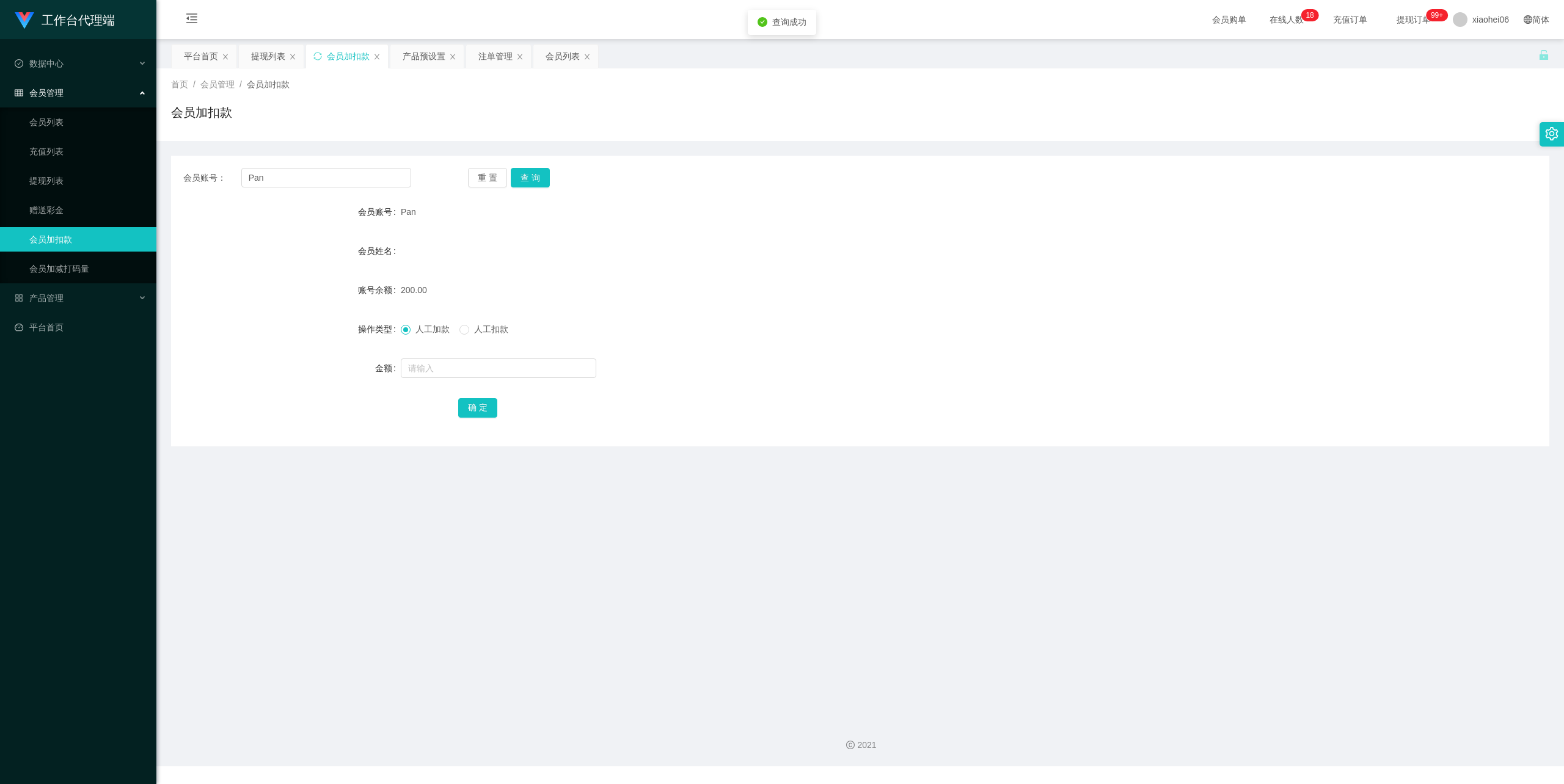
click at [489, 331] on span "人工扣款" at bounding box center [491, 329] width 44 height 10
click at [489, 367] on input "text" at bounding box center [498, 368] width 195 height 19
type input "50"
drag, startPoint x: 465, startPoint y: 411, endPoint x: 587, endPoint y: 362, distance: 131.5
click at [464, 411] on button "确 定" at bounding box center [478, 408] width 39 height 19
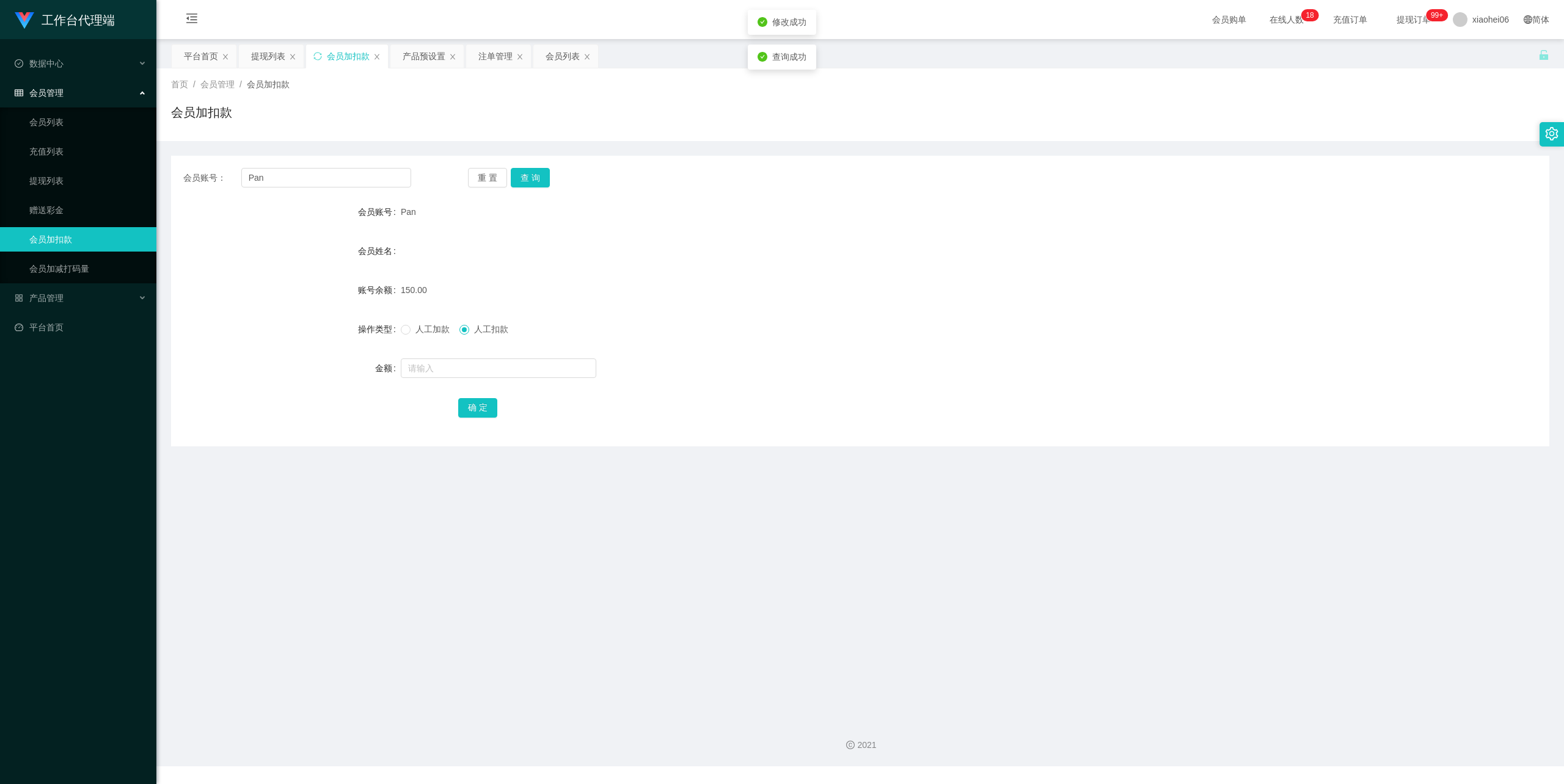
drag, startPoint x: 1033, startPoint y: 302, endPoint x: 1160, endPoint y: 213, distance: 155.1
click at [1036, 298] on form "会员账号 Pan 会员姓名 账号余额 150.00 操作类型 人工加款 人工扣款 金额 确 定" at bounding box center [860, 309] width 1378 height 220
drag, startPoint x: 282, startPoint y: 174, endPoint x: 262, endPoint y: 218, distance: 48.3
click at [128, 195] on section "工作台代理端 数据中心 会员管理 会员列表 充值列表 提现列表 赠送彩金 会员加扣款 会员加减打码量 产品管理 开奖记录 注单管理 产品列表 即时注单 产品预…" at bounding box center [782, 383] width 1564 height 767
paste input "[PERSON_NAME]"
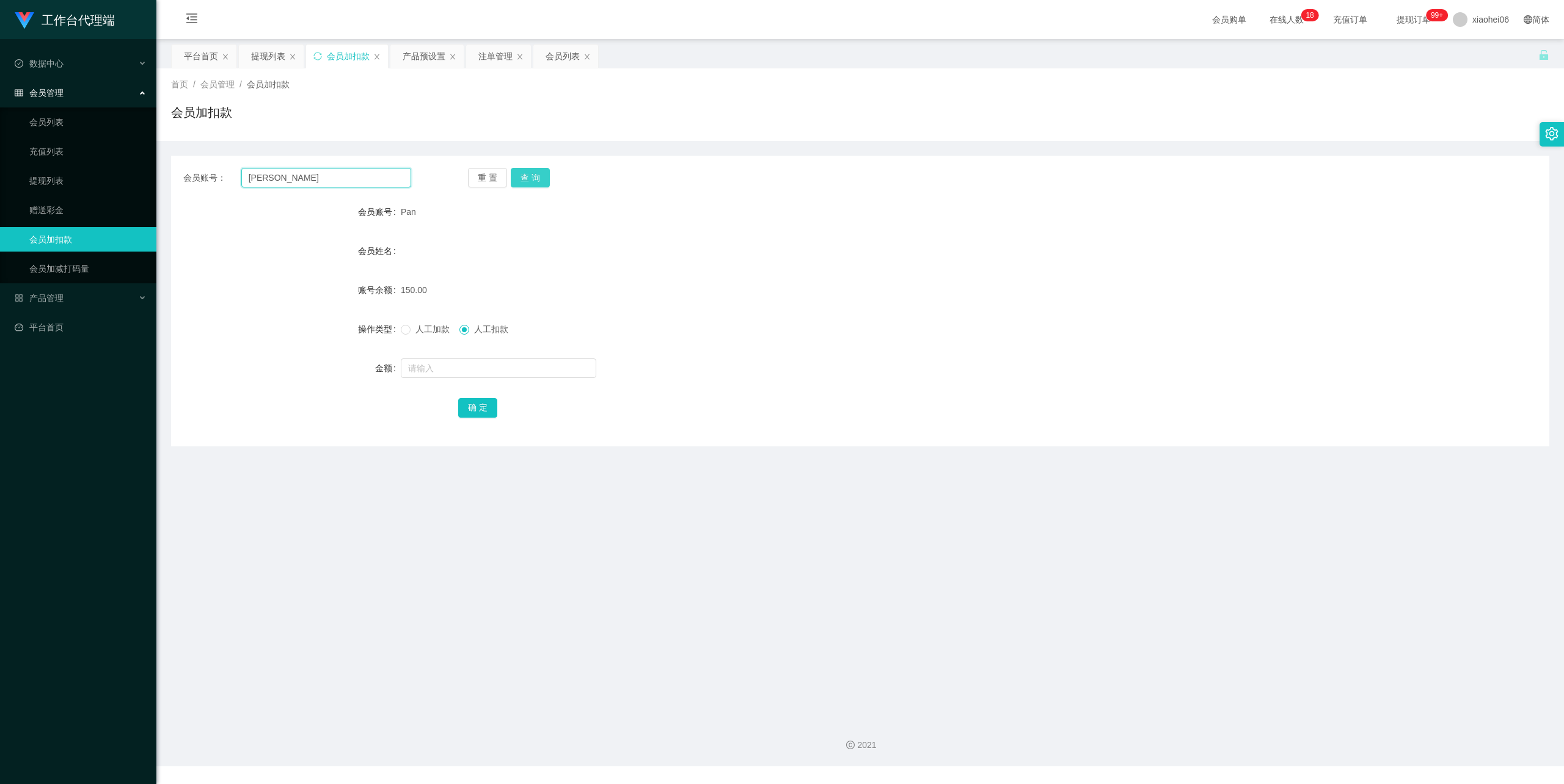
type input "[PERSON_NAME]"
drag, startPoint x: 530, startPoint y: 176, endPoint x: 520, endPoint y: 182, distance: 11.7
click at [530, 176] on button "查 询" at bounding box center [530, 177] width 39 height 19
click at [453, 370] on input "text" at bounding box center [498, 368] width 195 height 19
click at [428, 326] on span "人工加款" at bounding box center [432, 329] width 44 height 10
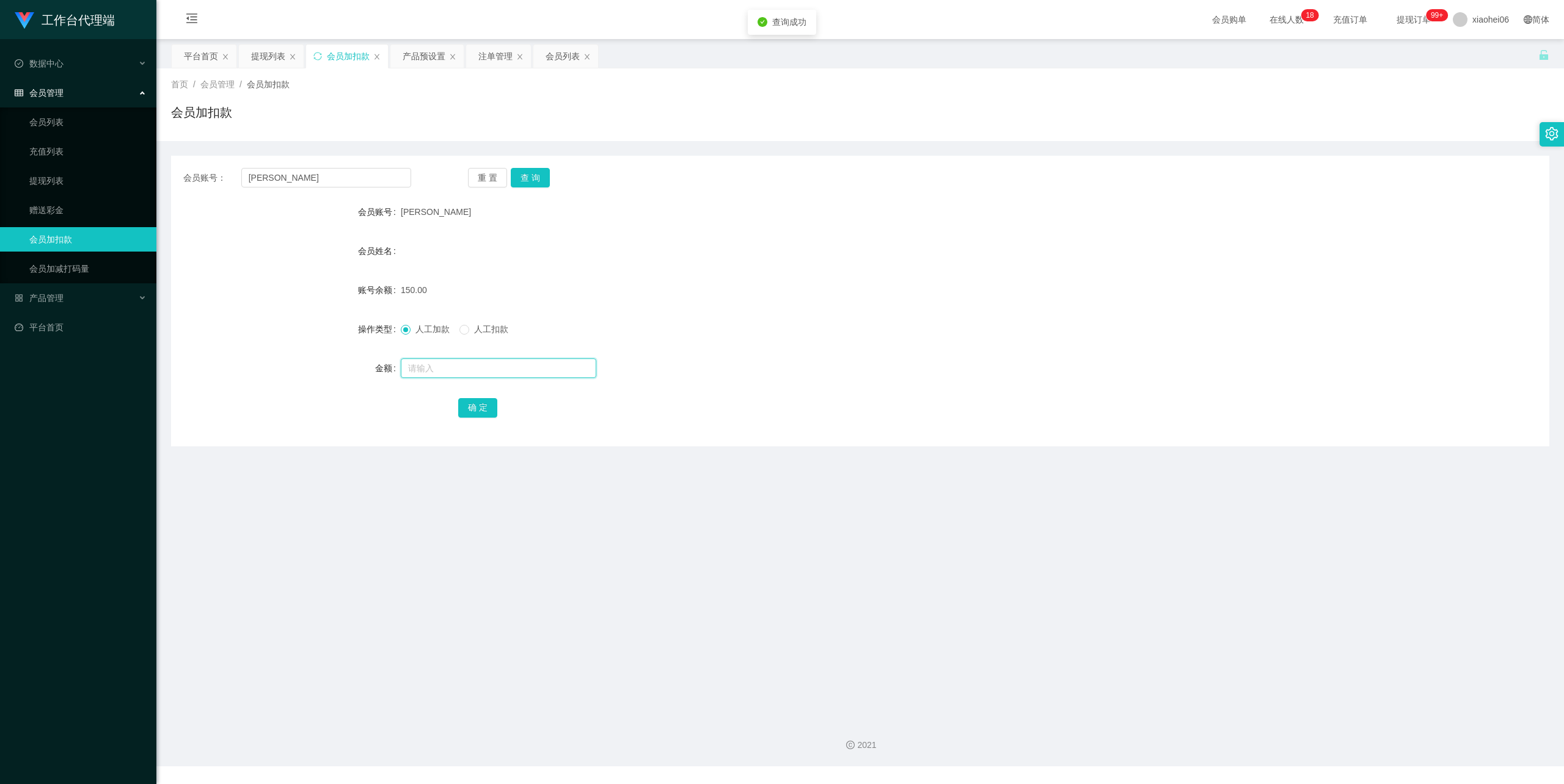
click at [437, 367] on input "text" at bounding box center [498, 368] width 195 height 19
type input "850"
click at [479, 398] on button "确 定" at bounding box center [478, 408] width 39 height 19
click at [783, 321] on div "人工加款 人工扣款" at bounding box center [803, 329] width 804 height 24
drag, startPoint x: 207, startPoint y: 179, endPoint x: 182, endPoint y: 179, distance: 25.0
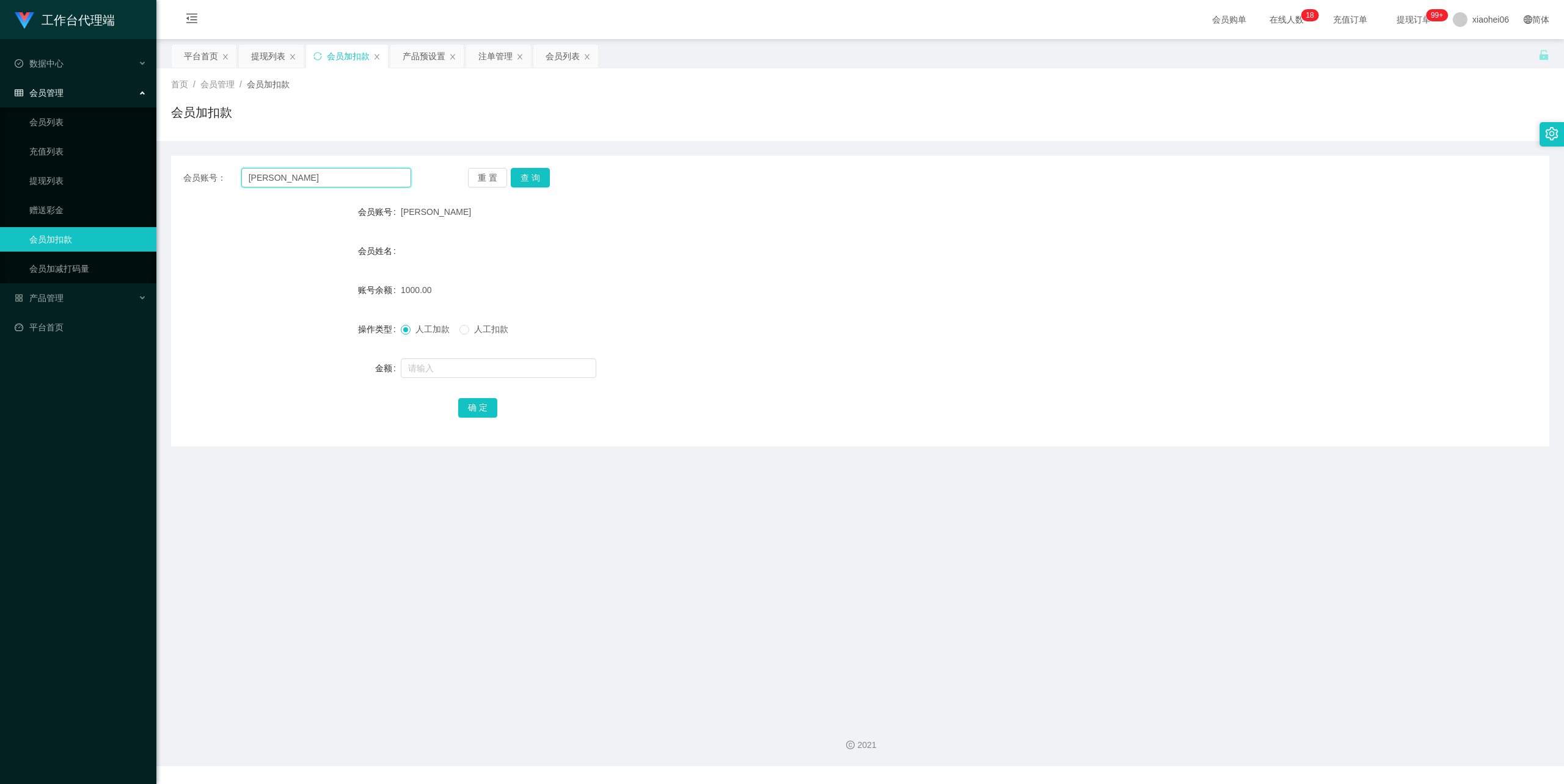
click at [143, 179] on section "工作台代理端 数据中心 会员管理 会员列表 充值列表 提现列表 赠送彩金 会员加扣款 会员加减打码量 产品管理 开奖记录 注单管理 产品列表 即时注单 产品预…" at bounding box center [782, 383] width 1564 height 767
paste input "James0707"
type input "James0707"
click at [536, 174] on button "查 询" at bounding box center [530, 177] width 39 height 19
click at [489, 329] on span "人工扣款" at bounding box center [491, 329] width 44 height 10
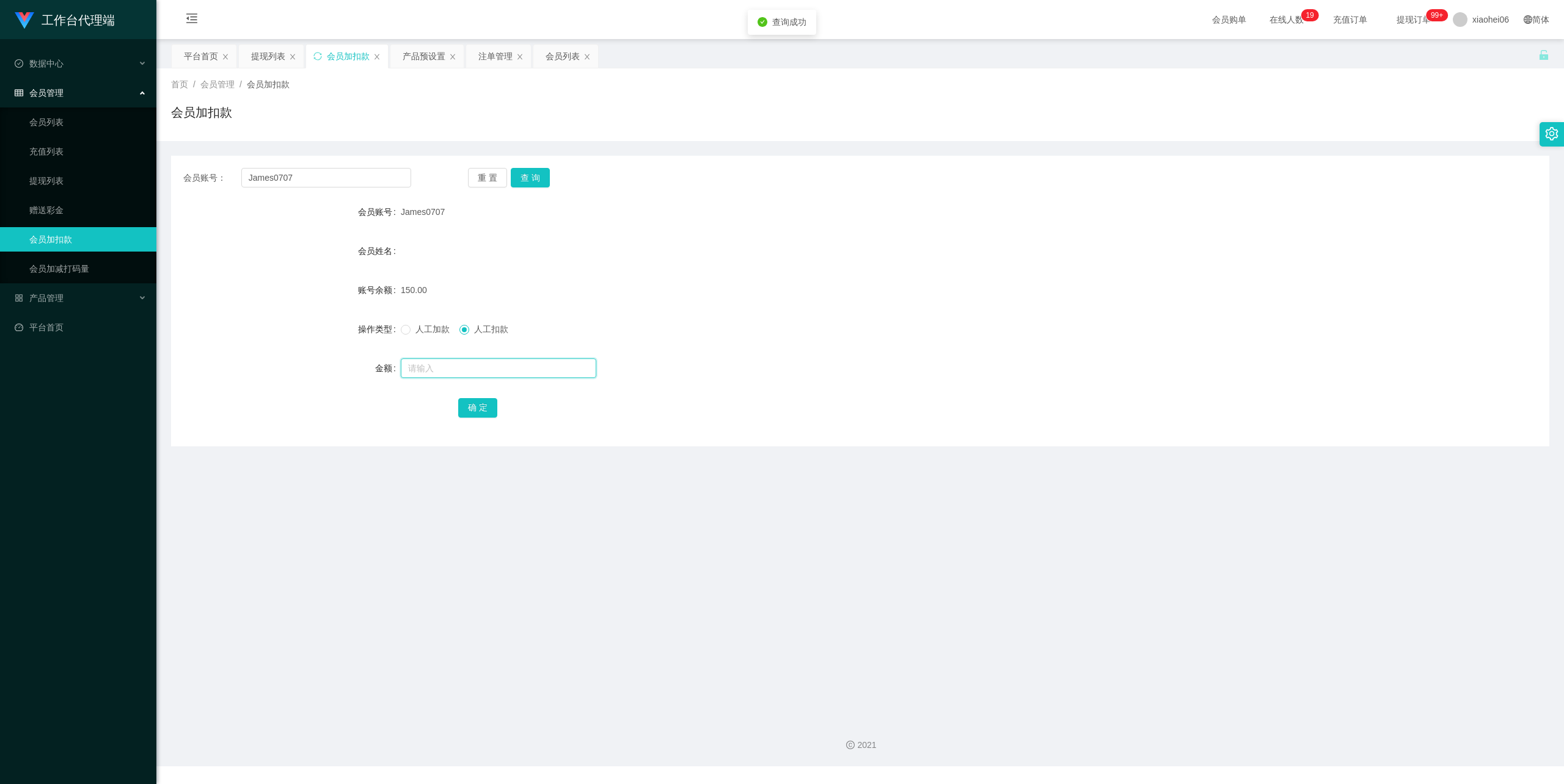
click at [479, 365] on input "text" at bounding box center [498, 368] width 195 height 19
type input "50"
click at [475, 406] on button "确 定" at bounding box center [478, 408] width 39 height 19
drag, startPoint x: 959, startPoint y: 269, endPoint x: 1026, endPoint y: 235, distance: 75.1
click at [963, 267] on form "会员账号 James0707 会员姓名 账号余额 100.00 操作类型 人工加款 人工扣款 金额 确 定" at bounding box center [860, 309] width 1378 height 220
